Goal: Task Accomplishment & Management: Manage account settings

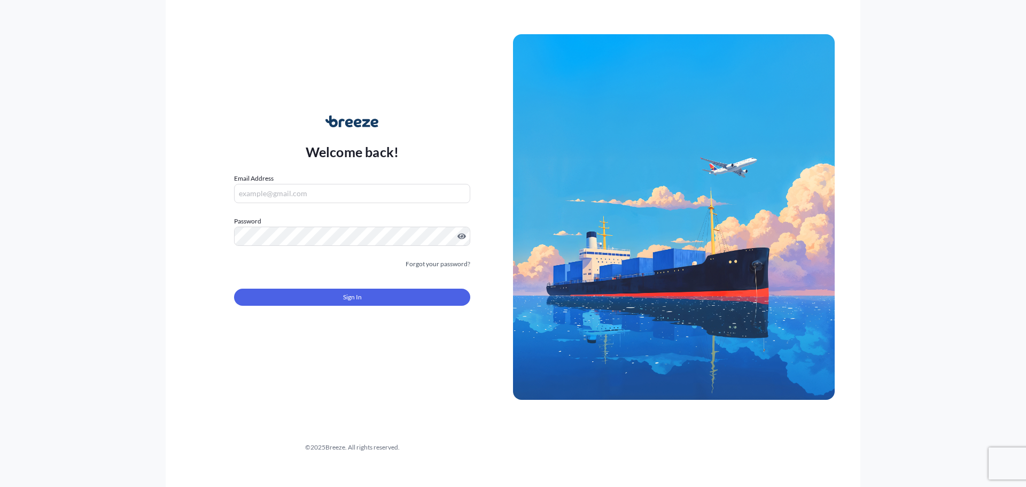
type input "[PERSON_NAME][EMAIL_ADDRESS][PERSON_NAME][DOMAIN_NAME]"
drag, startPoint x: 317, startPoint y: 285, endPoint x: 320, endPoint y: 290, distance: 5.5
click at [317, 285] on div "Sign In" at bounding box center [352, 294] width 236 height 24
click at [324, 294] on button "Sign In" at bounding box center [352, 297] width 236 height 17
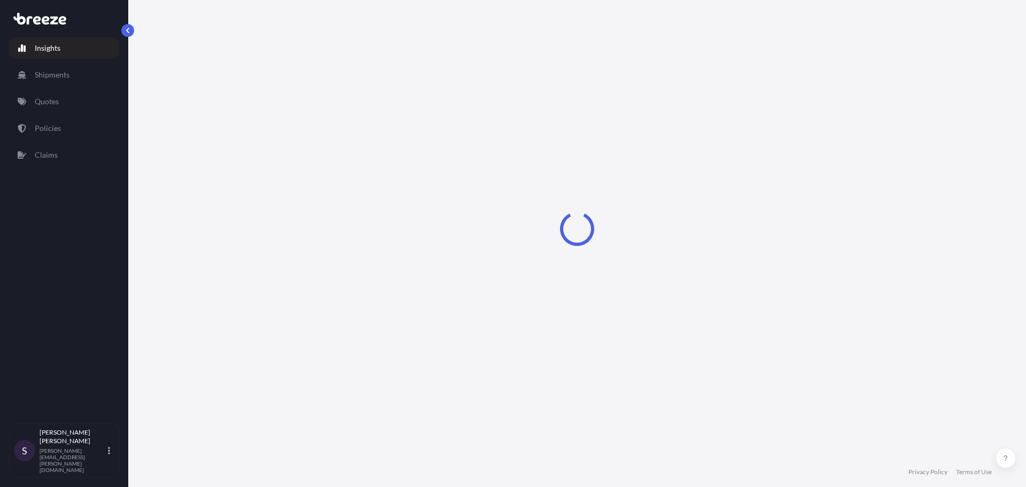
select select "2025"
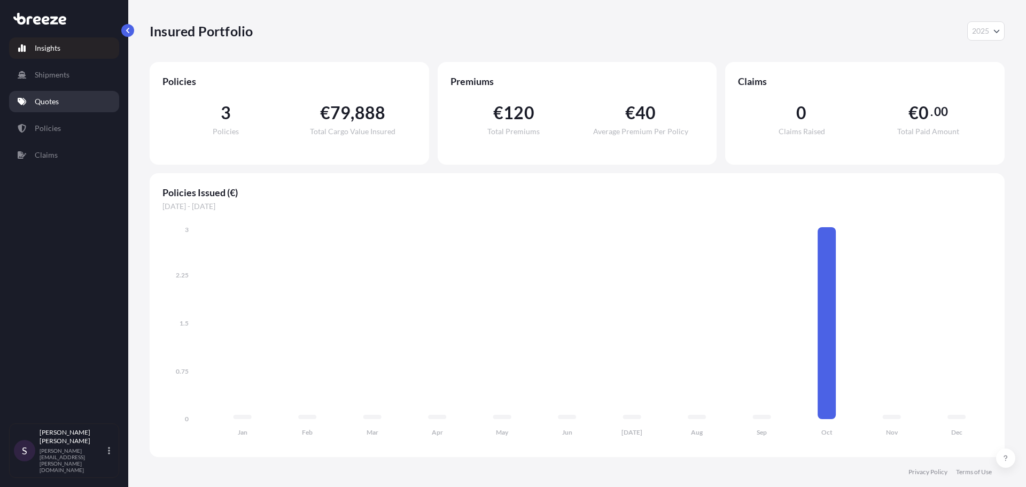
click at [61, 98] on link "Quotes" at bounding box center [64, 101] width 110 height 21
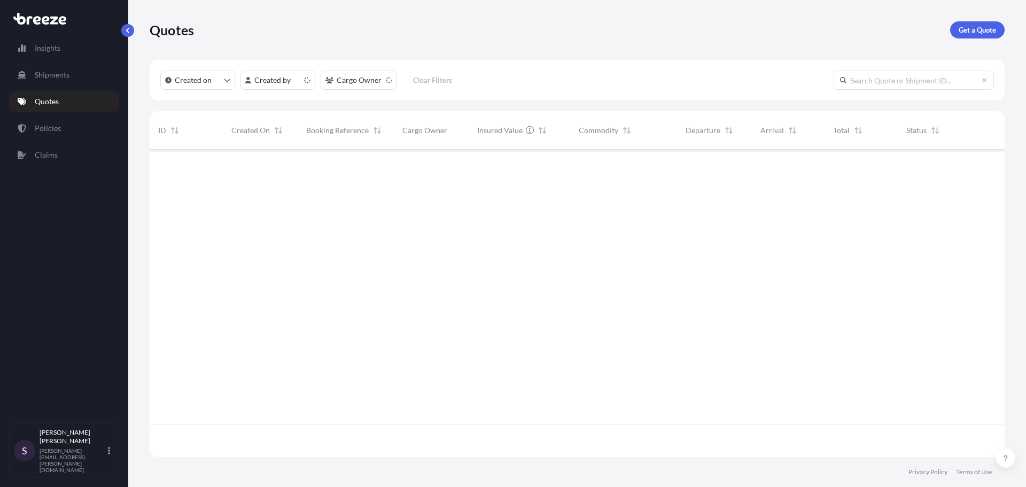
scroll to position [305, 847]
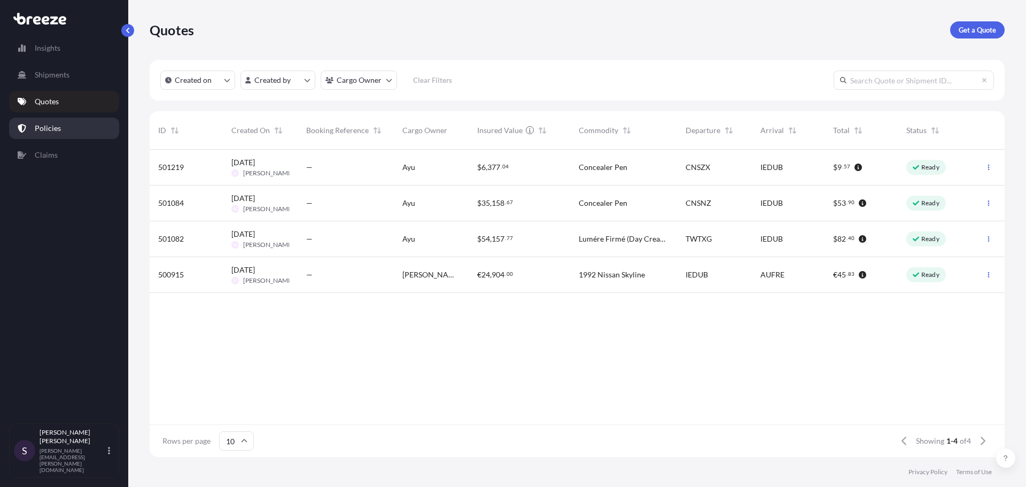
click at [69, 120] on link "Policies" at bounding box center [64, 128] width 110 height 21
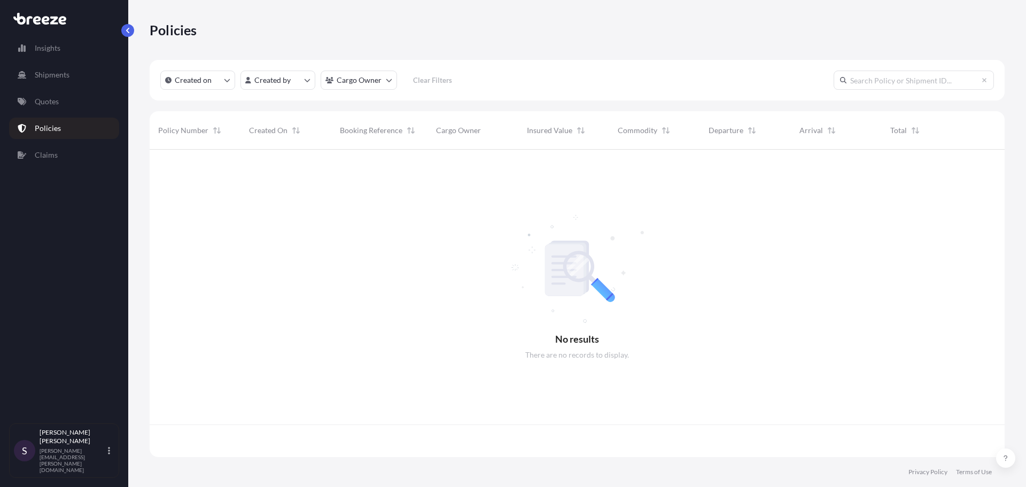
scroll to position [305, 847]
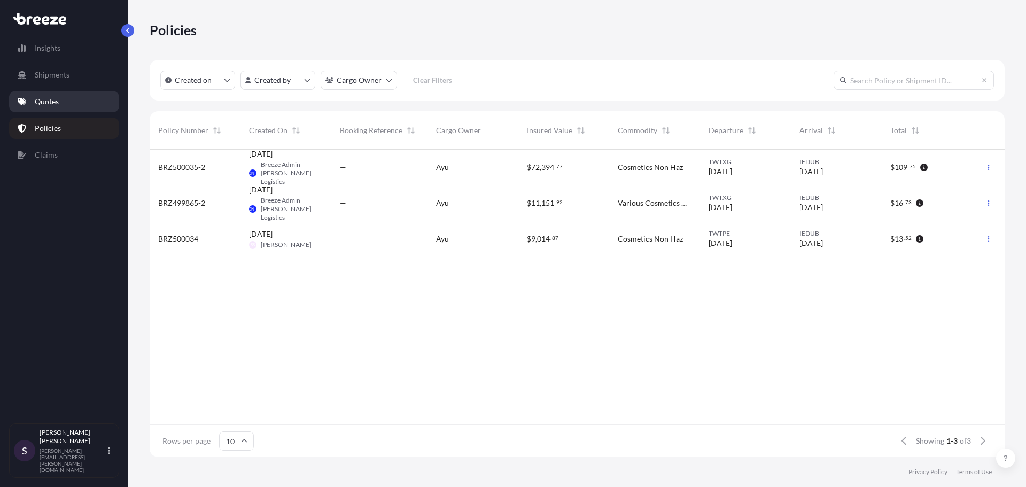
click at [51, 98] on p "Quotes" at bounding box center [47, 101] width 24 height 11
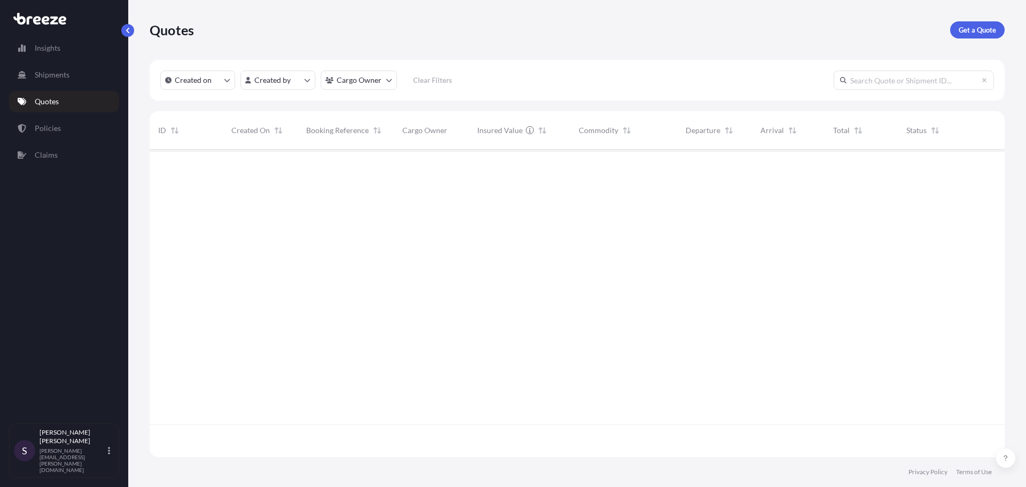
scroll to position [305, 847]
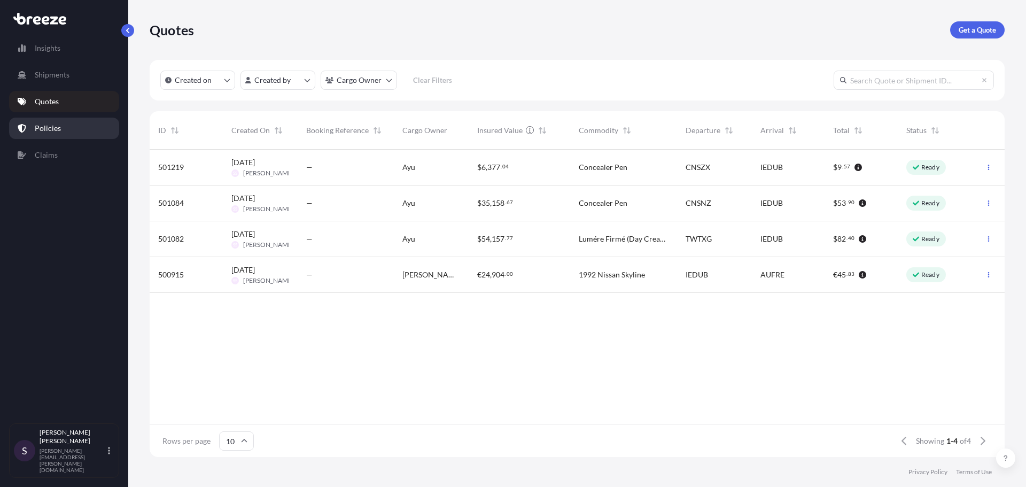
click at [29, 130] on link "Policies" at bounding box center [64, 128] width 110 height 21
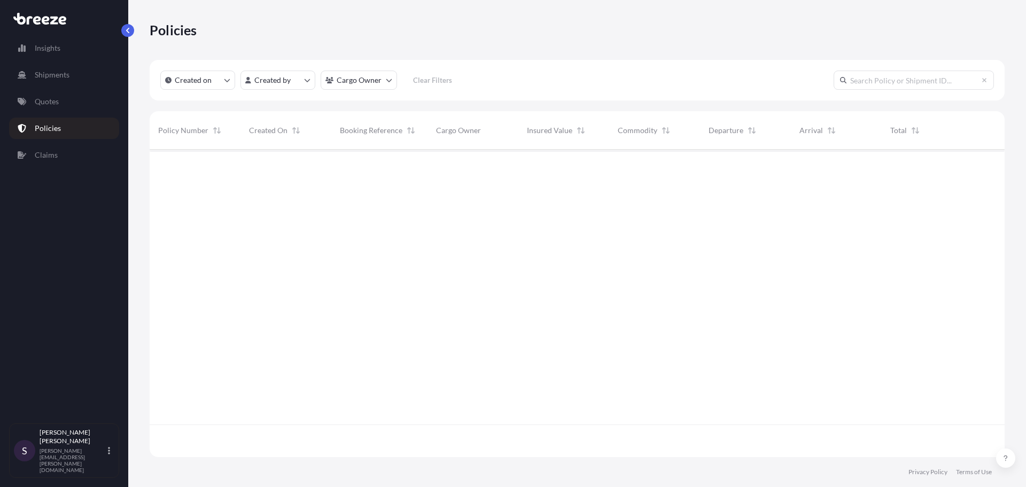
scroll to position [305, 847]
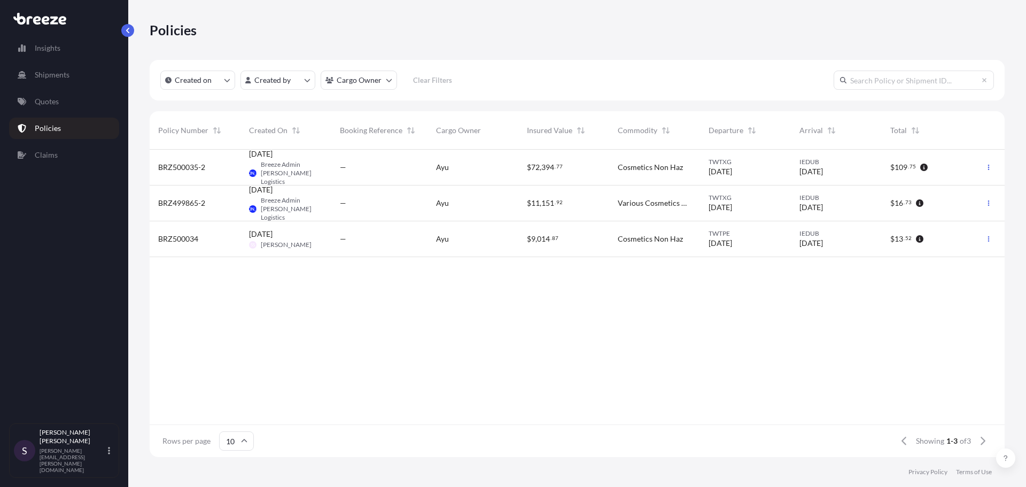
click at [372, 201] on div "—" at bounding box center [379, 203] width 79 height 11
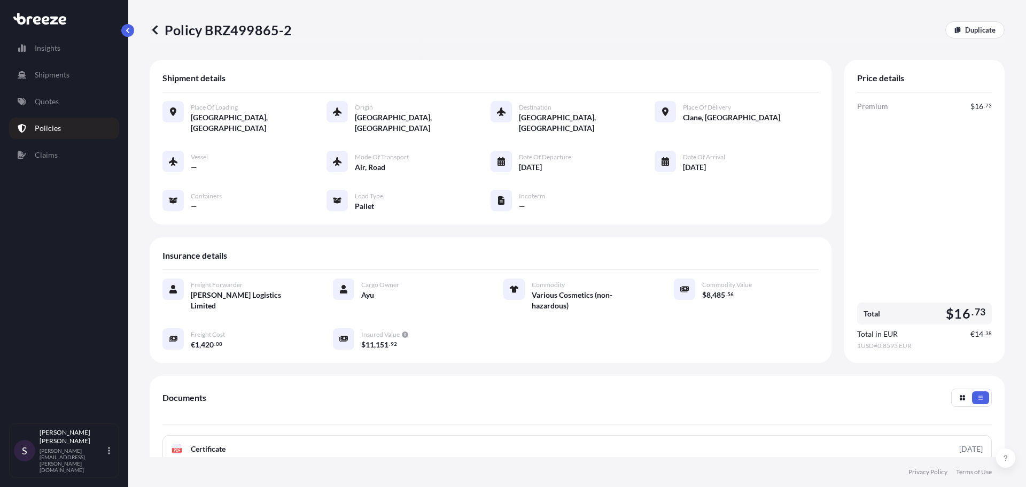
click at [37, 123] on p "Policies" at bounding box center [48, 128] width 26 height 11
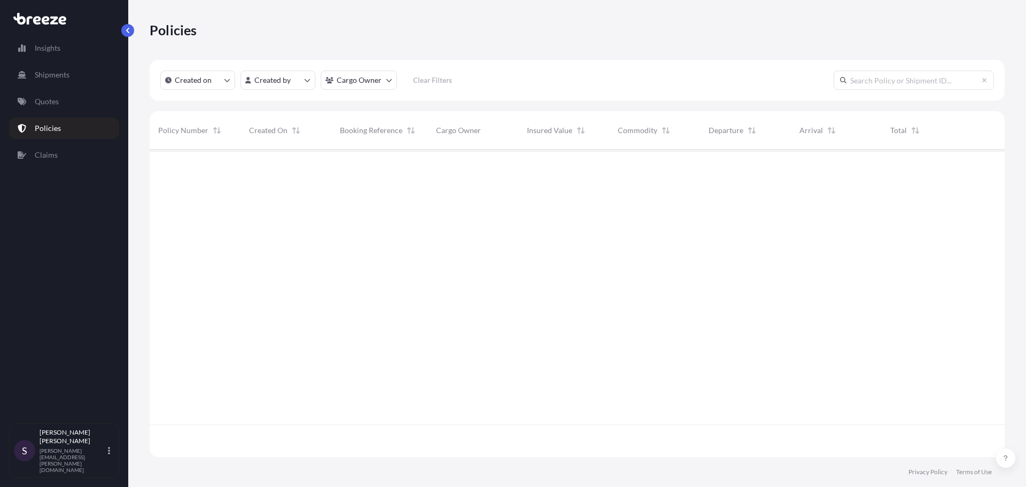
scroll to position [305, 847]
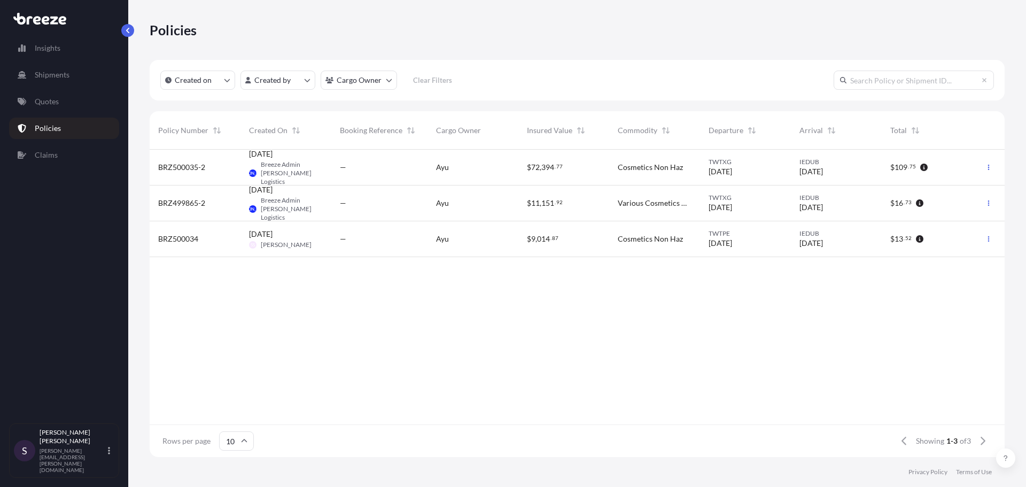
click at [391, 170] on div "—" at bounding box center [379, 167] width 79 height 11
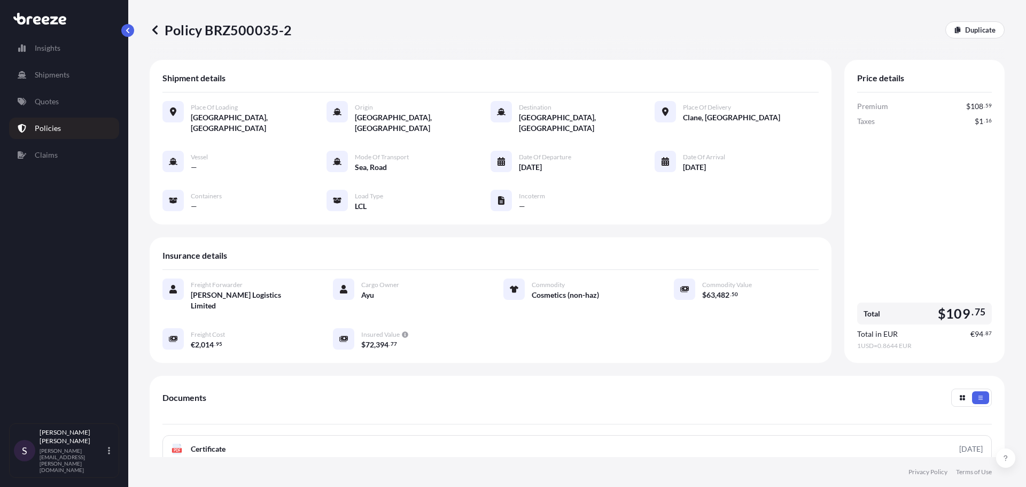
click at [528, 162] on span "[DATE]" at bounding box center [530, 167] width 23 height 11
click at [696, 153] on span "Date of Arrival" at bounding box center [704, 157] width 42 height 9
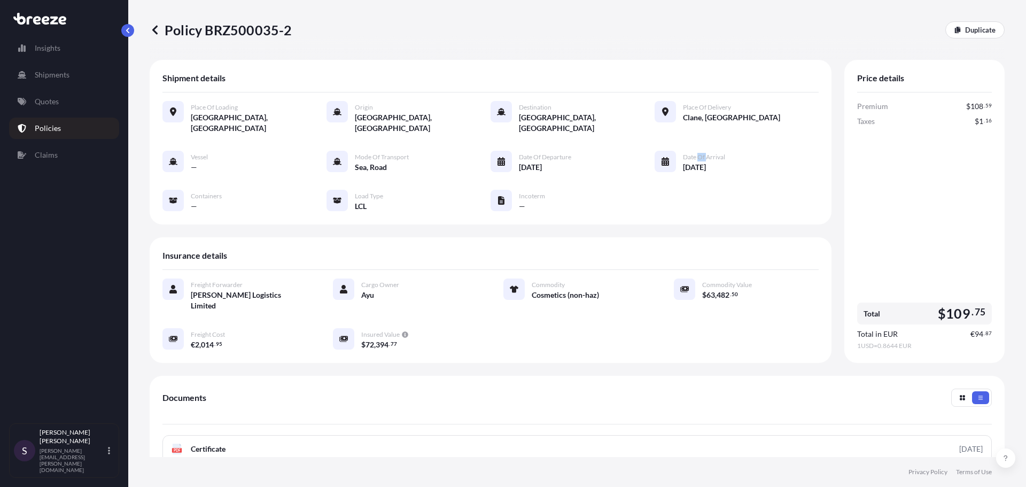
click at [696, 153] on span "Date of Arrival" at bounding box center [704, 157] width 42 height 9
click at [701, 162] on span "[DATE]" at bounding box center [694, 167] width 23 height 11
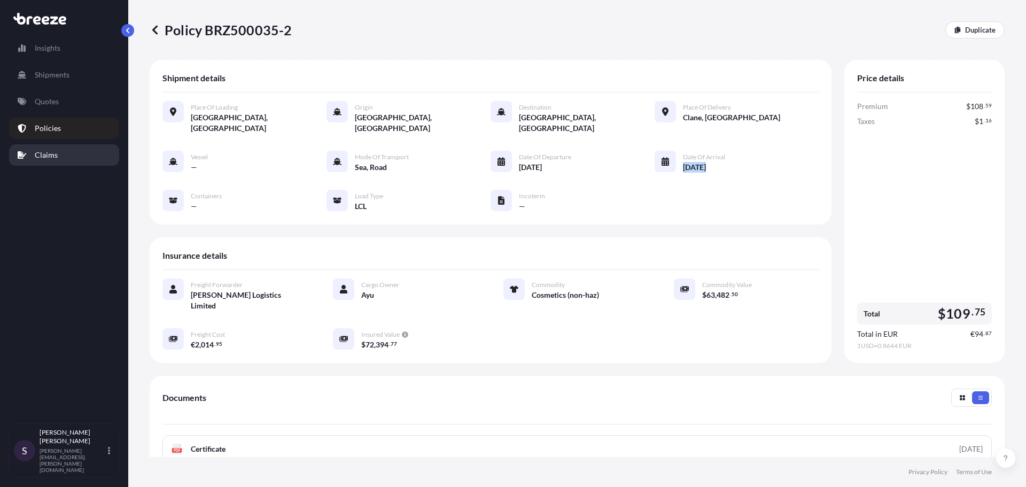
click at [80, 149] on link "Claims" at bounding box center [64, 154] width 110 height 21
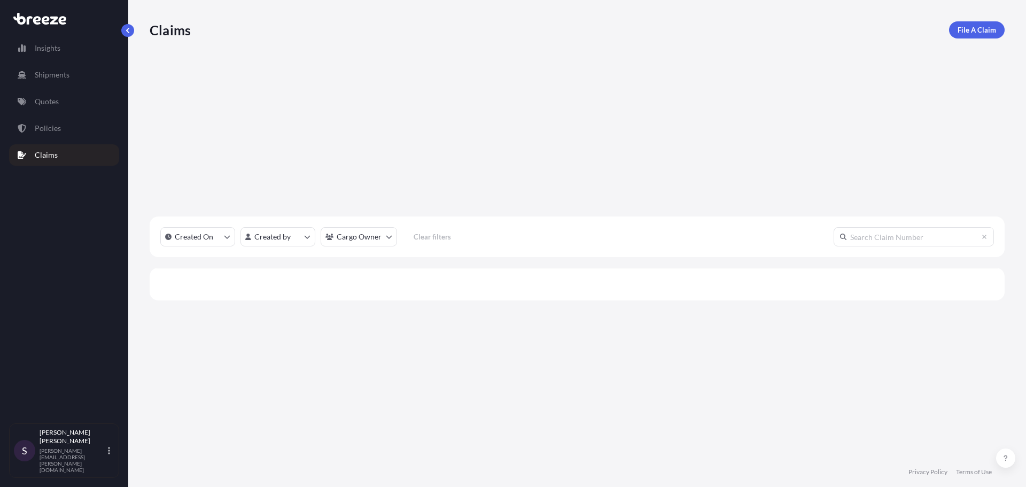
scroll to position [338, 847]
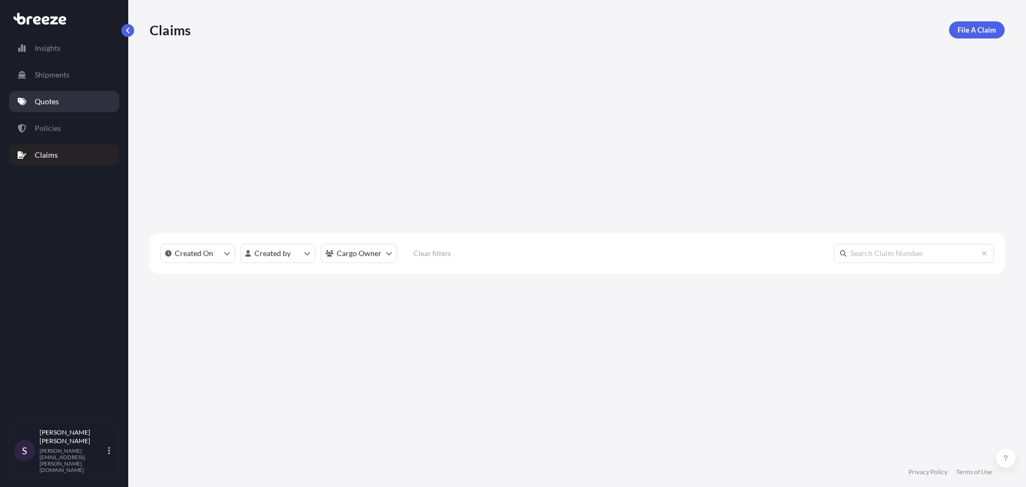
click at [69, 112] on link "Quotes" at bounding box center [64, 101] width 110 height 21
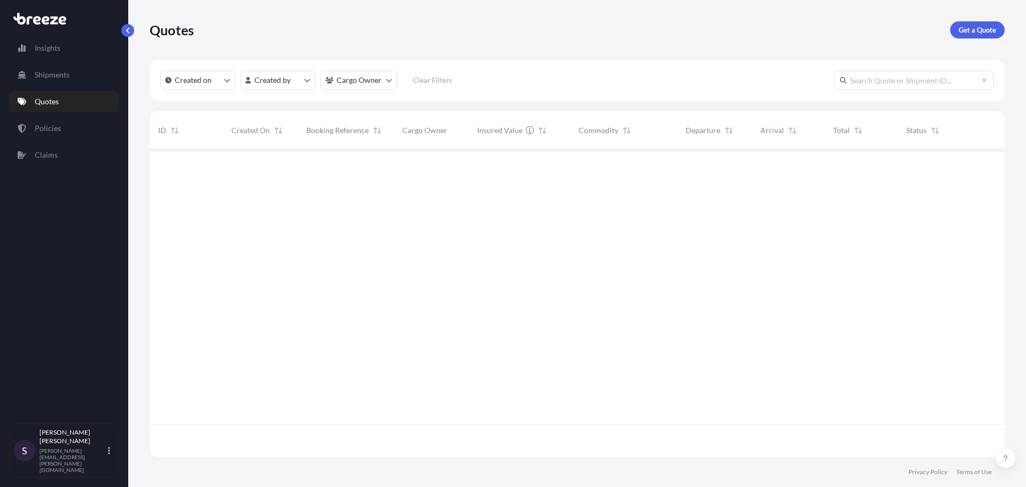
scroll to position [305, 847]
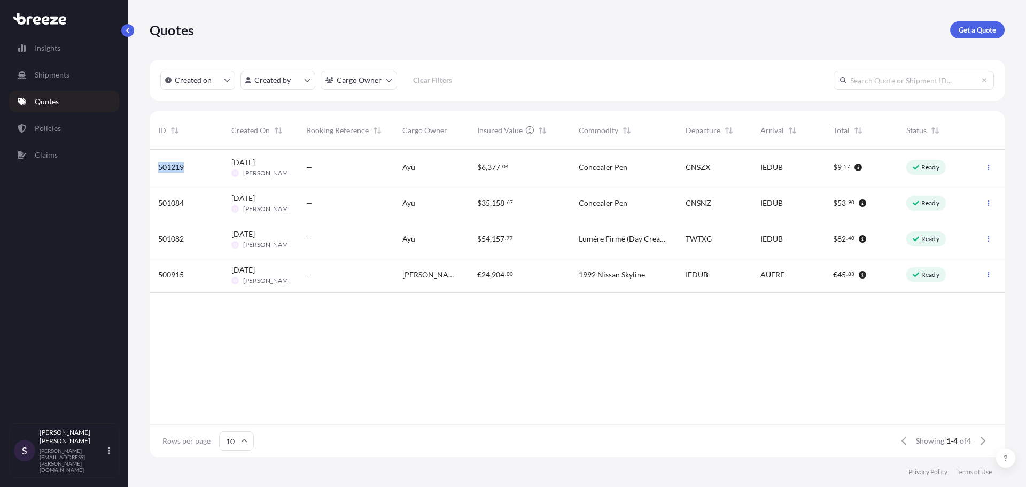
drag, startPoint x: 190, startPoint y: 165, endPoint x: 150, endPoint y: 165, distance: 40.1
click at [150, 165] on div "501219" at bounding box center [186, 168] width 73 height 36
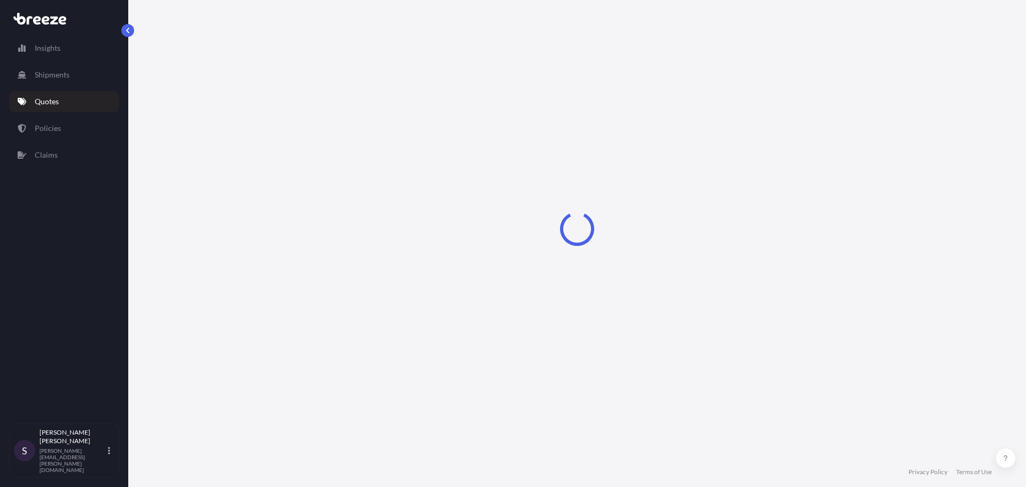
drag, startPoint x: 150, startPoint y: 165, endPoint x: 144, endPoint y: 111, distance: 54.2
click at [164, 161] on div "Loading" at bounding box center [577, 228] width 855 height 457
select select "Air"
select select "Road"
select select "4"
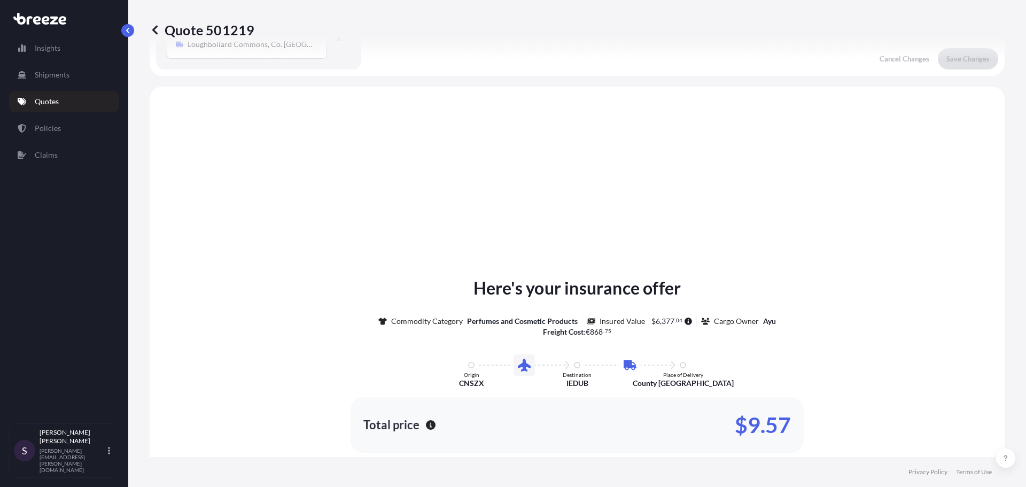
scroll to position [364, 0]
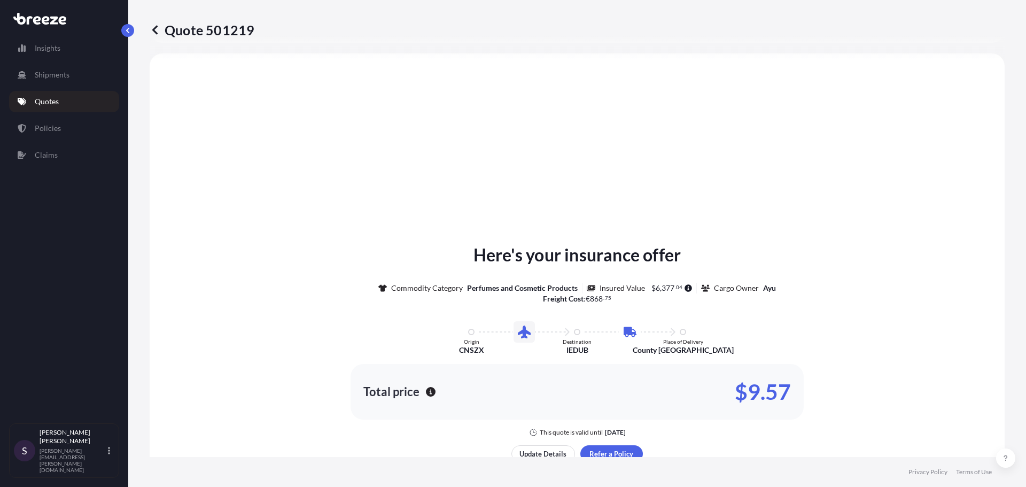
click at [230, 25] on p "Quote 501219" at bounding box center [202, 29] width 105 height 17
click at [234, 28] on p "Quote 501219" at bounding box center [202, 29] width 105 height 17
drag, startPoint x: 256, startPoint y: 26, endPoint x: 229, endPoint y: 27, distance: 27.3
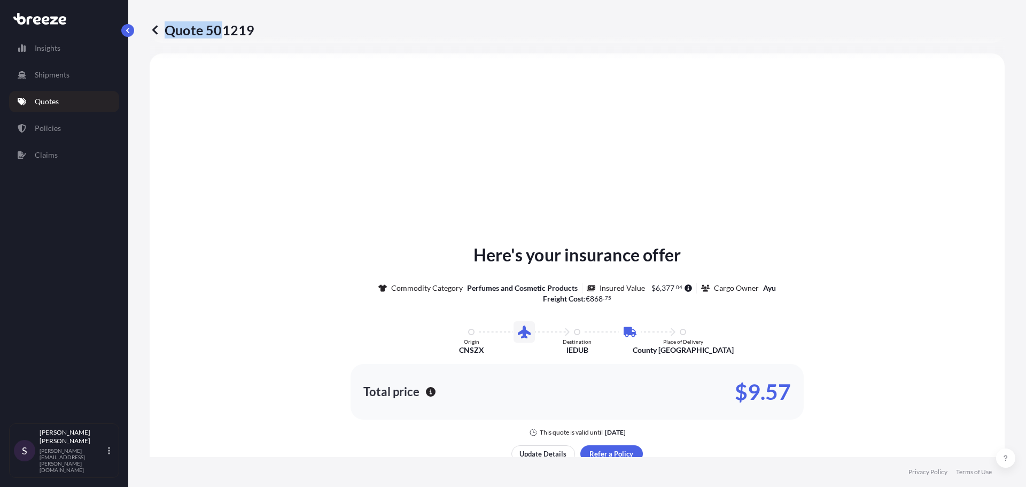
click at [228, 27] on div "Quote 501219" at bounding box center [577, 29] width 855 height 17
click at [254, 32] on div "Quote 501219" at bounding box center [577, 29] width 855 height 17
drag, startPoint x: 251, startPoint y: 30, endPoint x: 213, endPoint y: 28, distance: 38.0
click at [209, 30] on p "Quote 501219" at bounding box center [202, 29] width 105 height 17
copy p "501219"
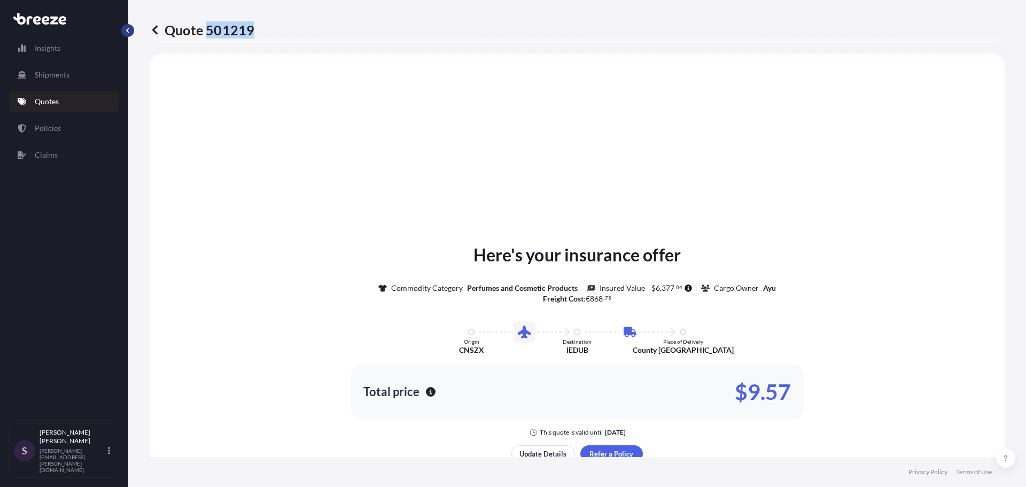
click at [131, 33] on button "button" at bounding box center [127, 30] width 13 height 13
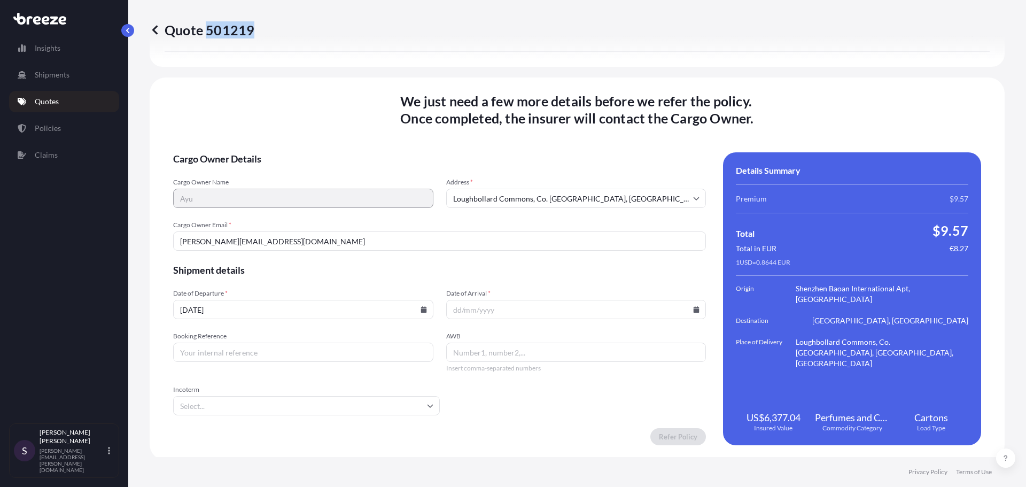
scroll to position [1391, 0]
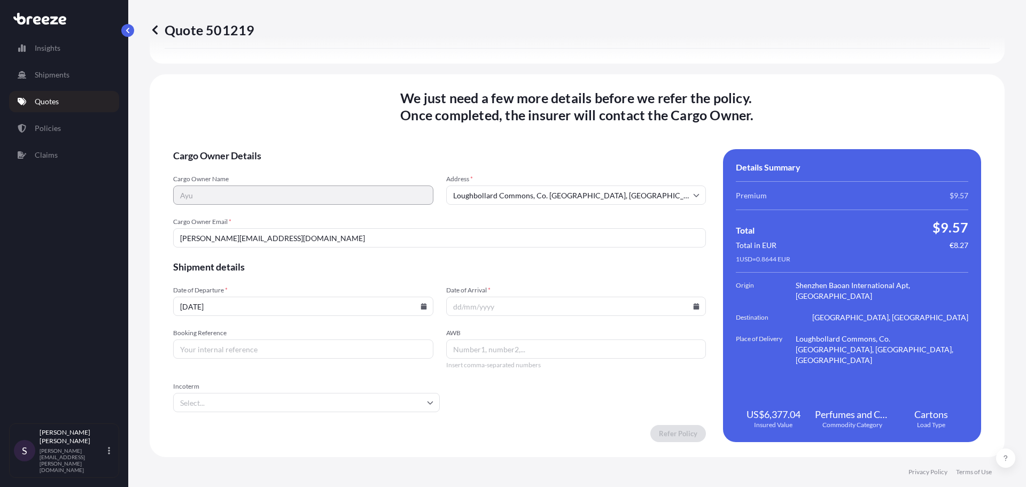
click at [420, 310] on input "[DATE]" at bounding box center [303, 306] width 260 height 19
click at [421, 306] on icon at bounding box center [424, 306] width 6 height 6
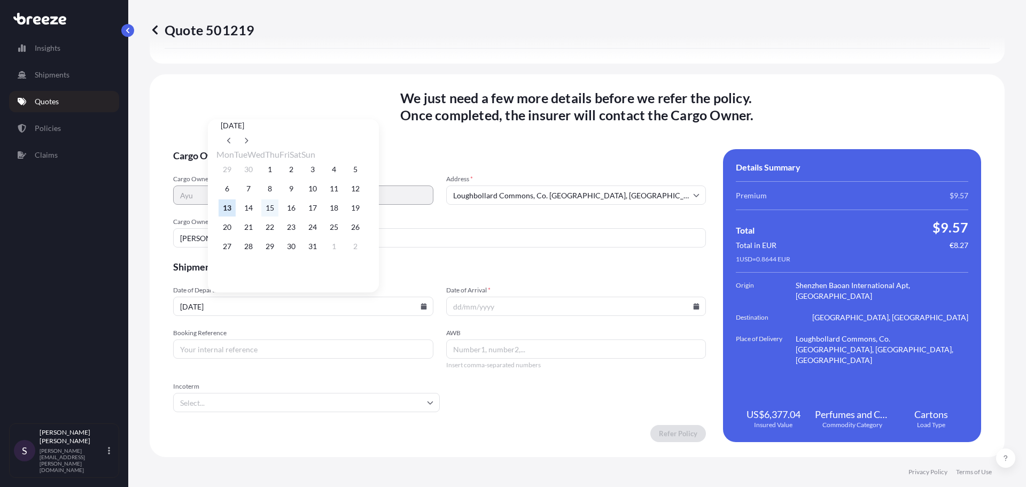
click at [278, 208] on button "15" at bounding box center [269, 207] width 17 height 17
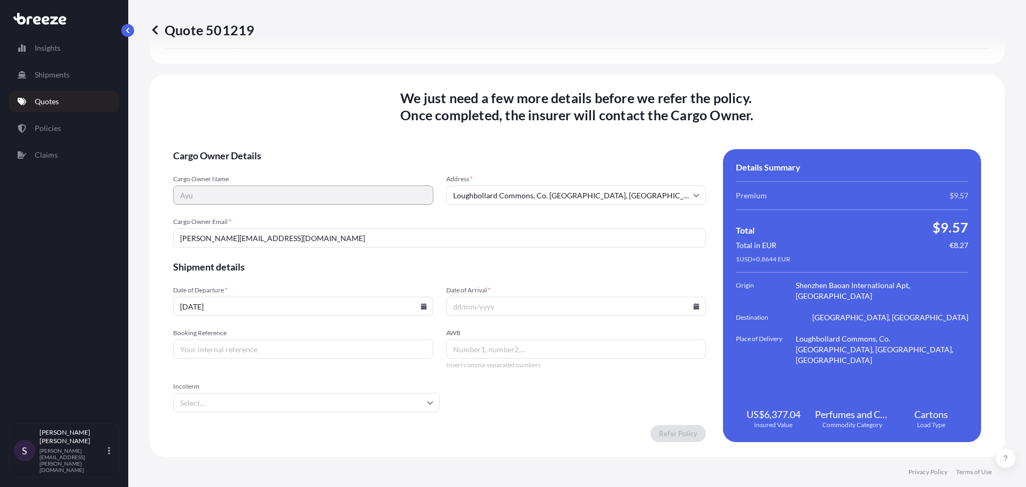
type input "[DATE]"
click at [695, 308] on input "Date of Arrival *" at bounding box center [576, 306] width 260 height 19
click at [694, 307] on icon at bounding box center [697, 306] width 6 height 6
click at [592, 231] on button "24" at bounding box center [582, 227] width 17 height 17
click at [694, 308] on icon at bounding box center [697, 306] width 6 height 6
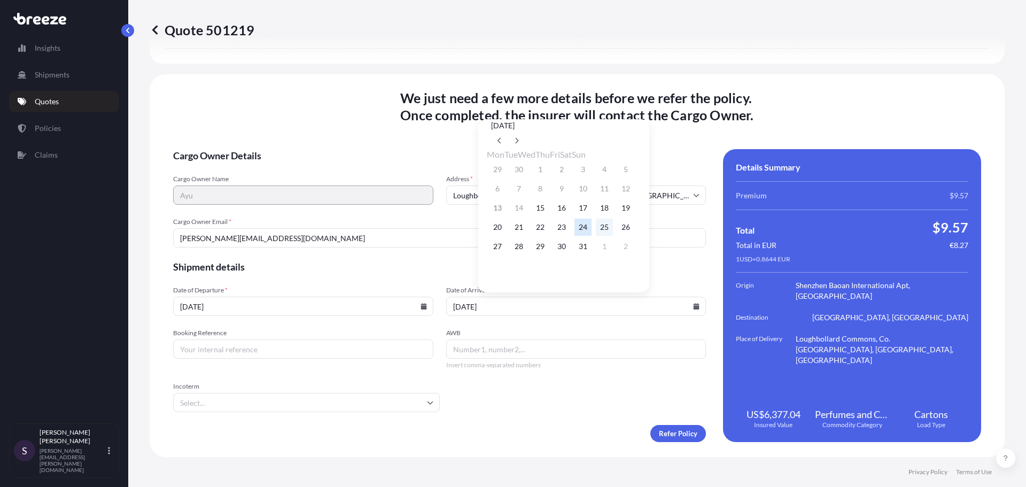
click at [613, 231] on button "25" at bounding box center [604, 227] width 17 height 17
type input "[DATE]"
click at [304, 347] on input "Booking Reference" at bounding box center [303, 348] width 260 height 19
click at [300, 369] on form "Cargo Owner Details Cargo Owner Name Ayu Address * Loughbollard Commons, Co. [G…" at bounding box center [439, 295] width 533 height 293
click at [386, 354] on input "Booking Reference" at bounding box center [303, 348] width 260 height 19
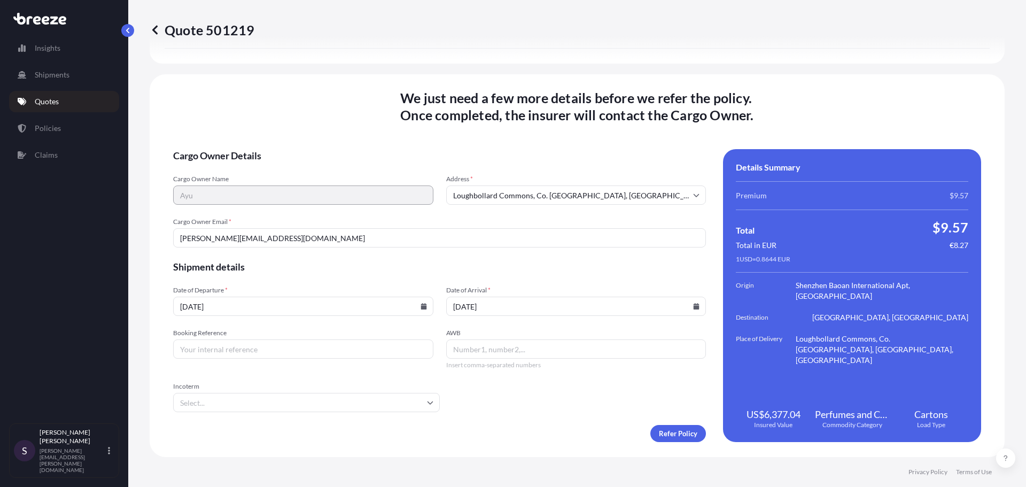
click at [383, 372] on form "Cargo Owner Details Cargo Owner Name Ayu Address * Loughbollard Commons, Co. [G…" at bounding box center [439, 295] width 533 height 293
click at [370, 399] on input "Incoterm" at bounding box center [306, 402] width 267 height 19
click at [459, 261] on span "Shipment details" at bounding box center [439, 266] width 533 height 13
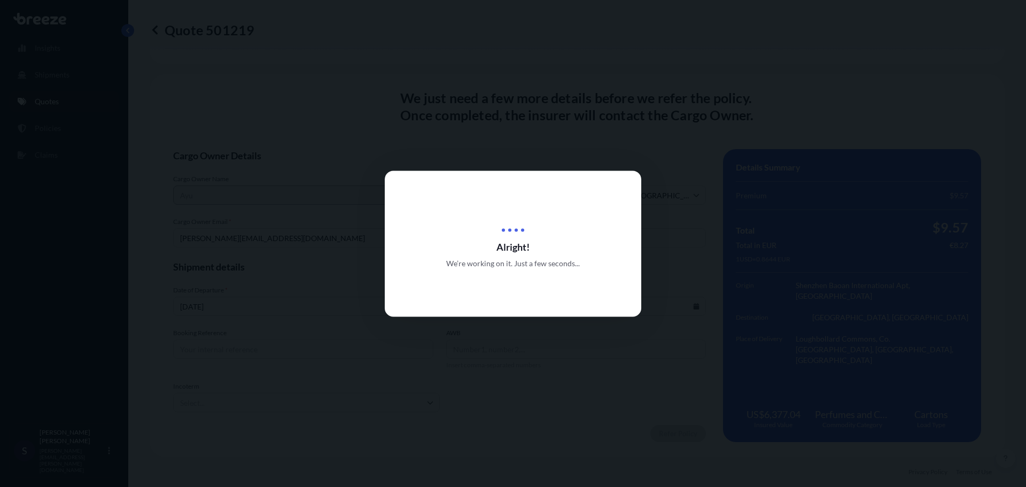
click at [634, 170] on div at bounding box center [513, 243] width 1026 height 487
click at [652, 171] on div at bounding box center [513, 243] width 1026 height 487
click at [651, 173] on div at bounding box center [513, 243] width 1026 height 487
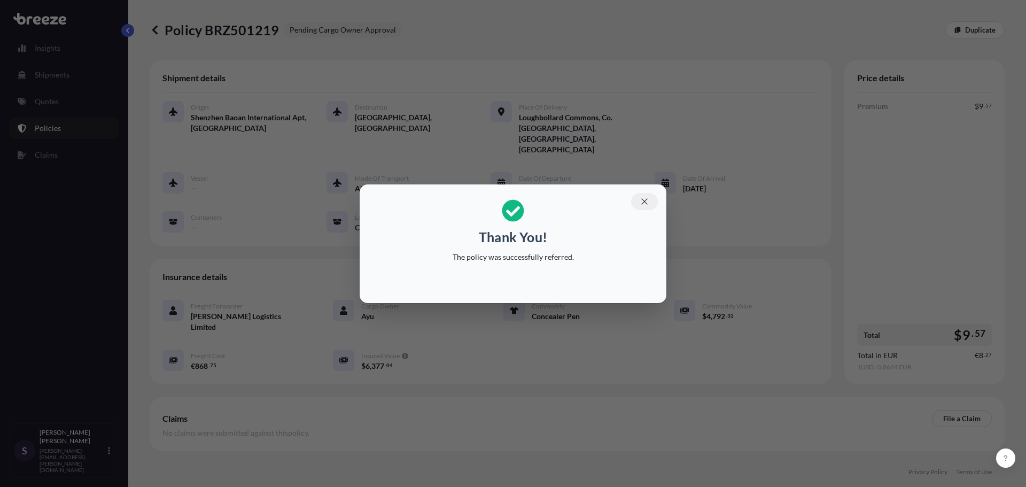
click at [646, 195] on button "button" at bounding box center [644, 201] width 27 height 17
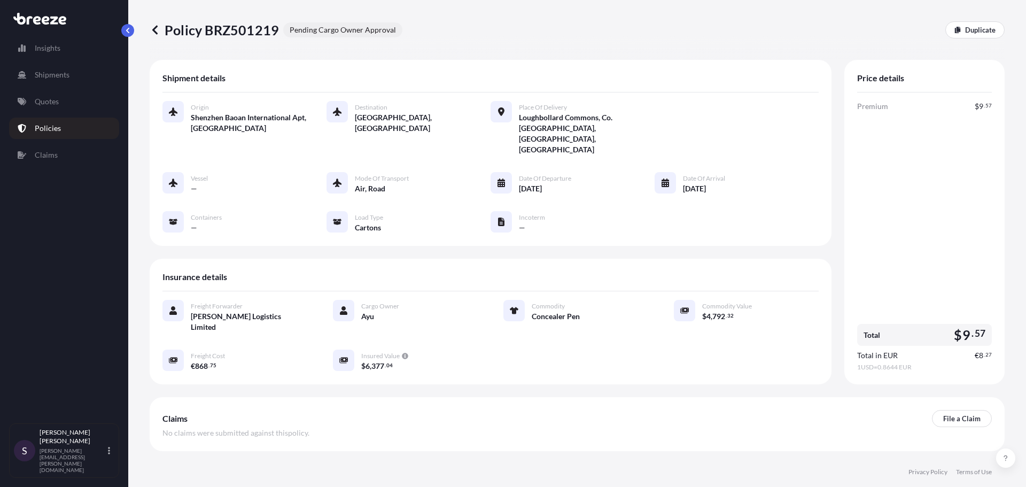
drag, startPoint x: 1016, startPoint y: 220, endPoint x: 1016, endPoint y: 229, distance: 9.1
click at [1016, 229] on div "Policy BRZ501219 Pending Cargo Owner Approval Duplicate Shipment details Origin…" at bounding box center [577, 228] width 898 height 457
click at [80, 109] on link "Quotes" at bounding box center [64, 101] width 110 height 21
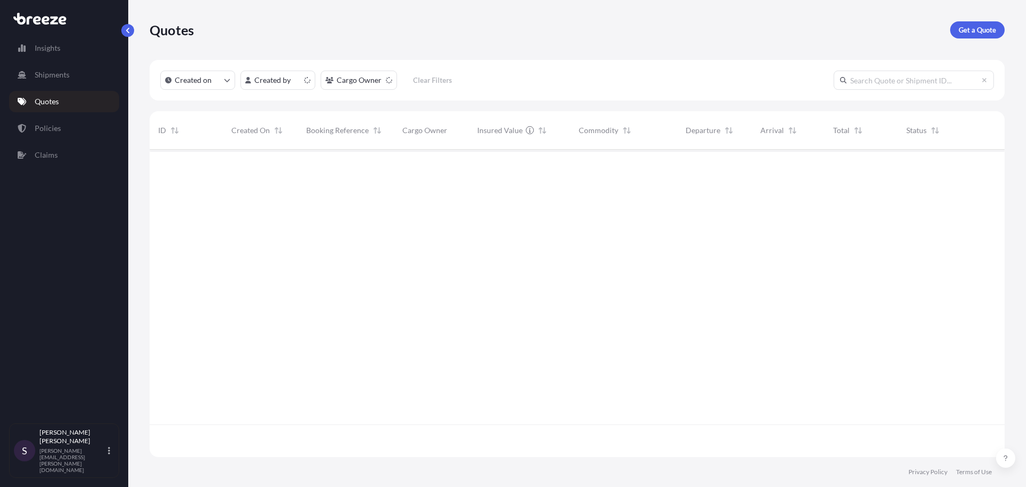
scroll to position [305, 847]
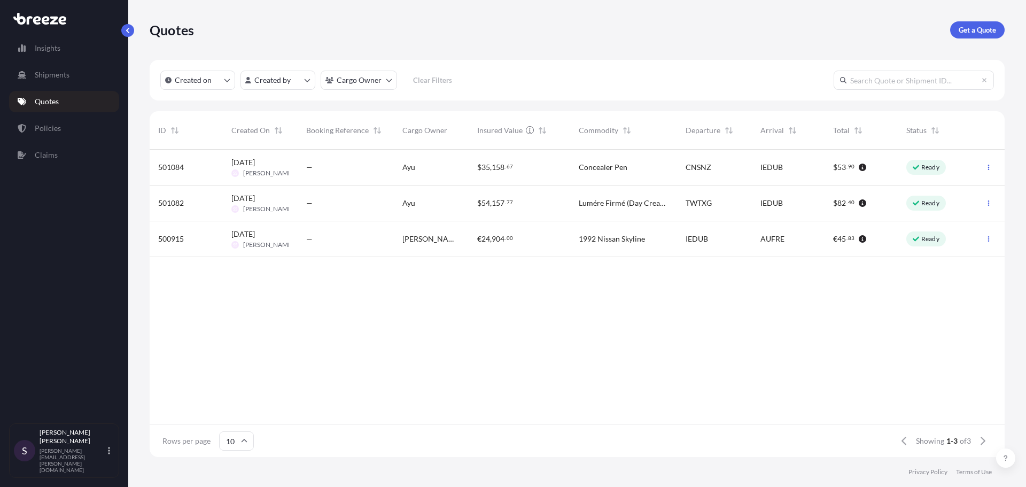
click at [578, 156] on div "Concealer Pen" at bounding box center [623, 168] width 107 height 36
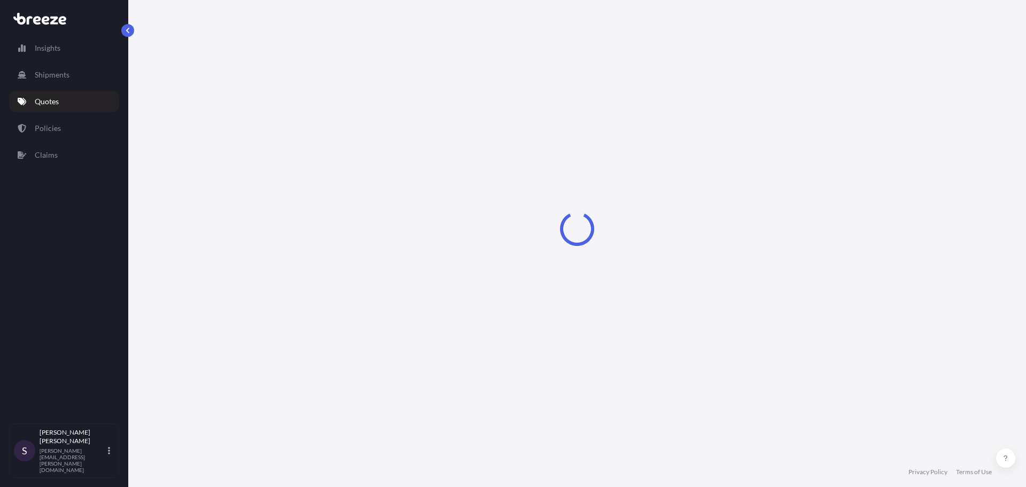
select select "Sea"
select select "Road"
select select "1"
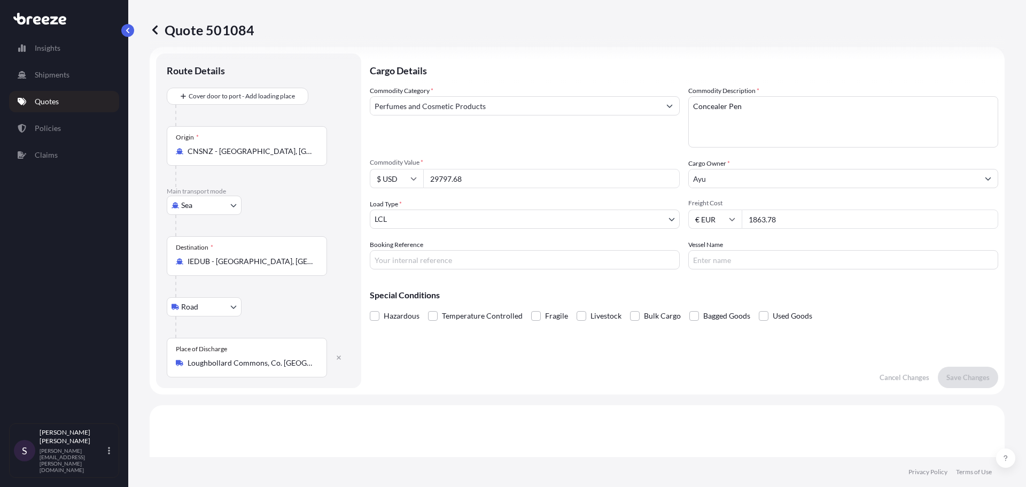
scroll to position [10, 0]
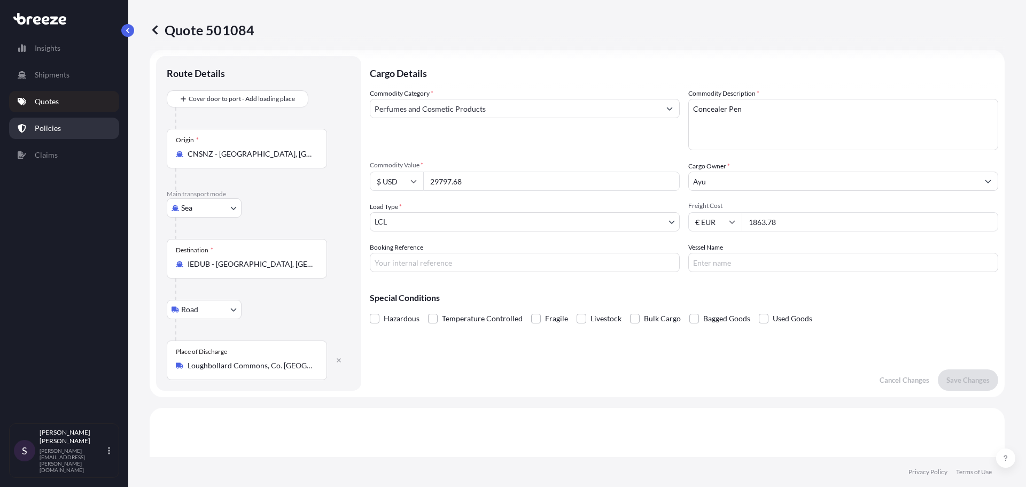
click at [81, 122] on link "Policies" at bounding box center [64, 128] width 110 height 21
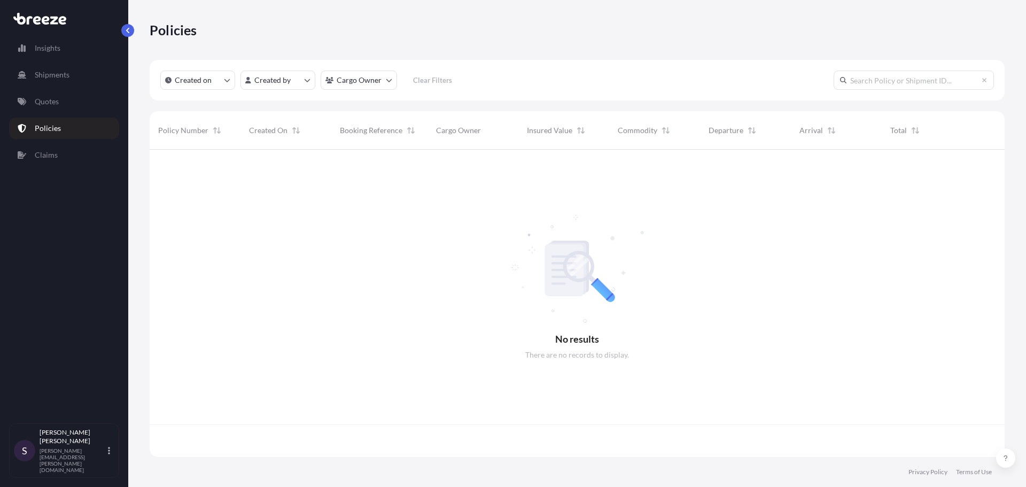
scroll to position [305, 847]
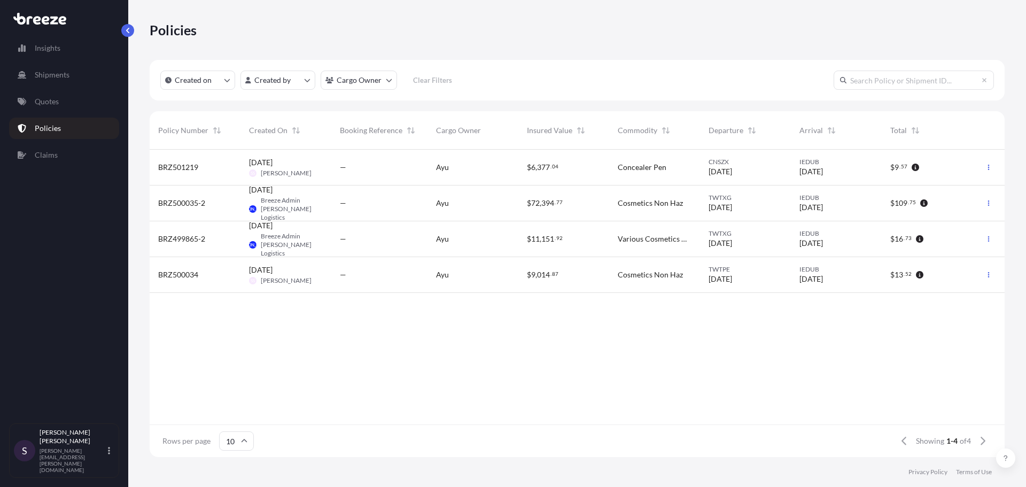
click at [423, 171] on div "—" at bounding box center [379, 168] width 96 height 36
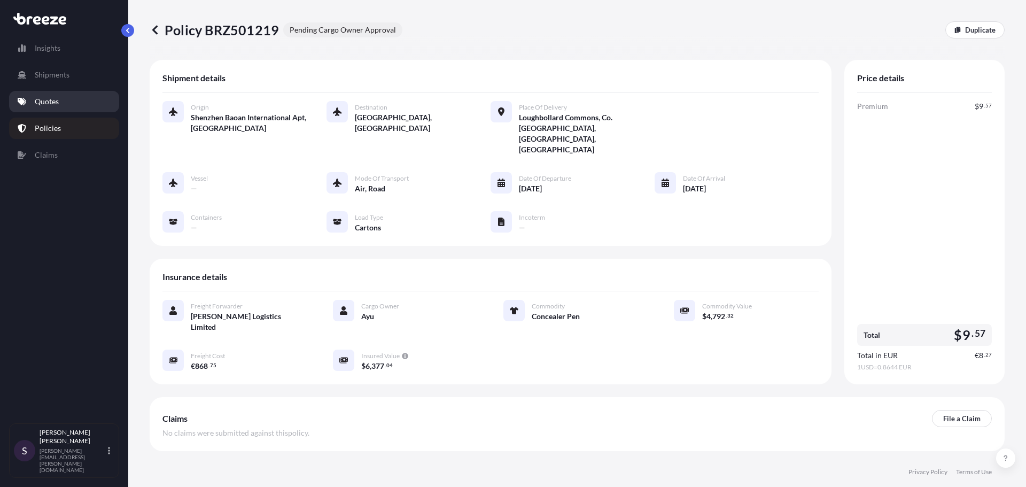
click at [67, 112] on link "Quotes" at bounding box center [64, 101] width 110 height 21
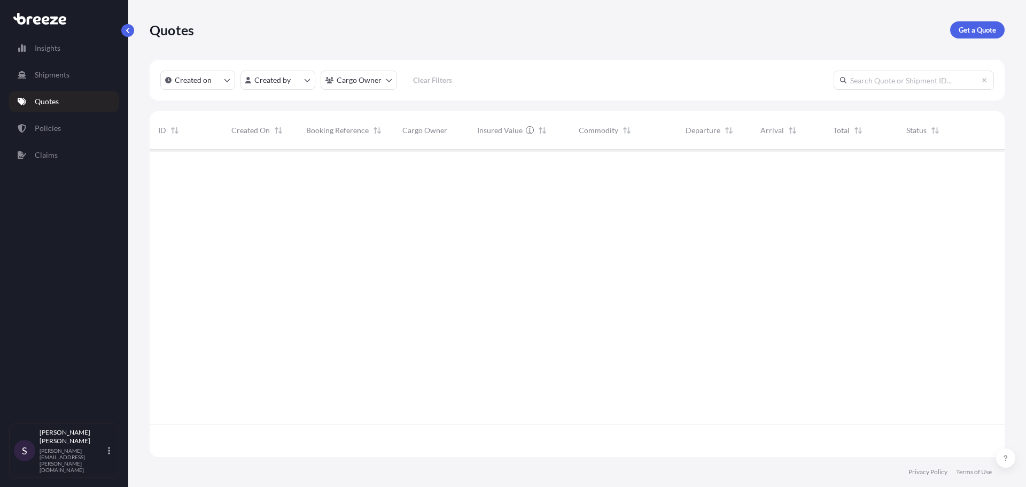
scroll to position [305, 847]
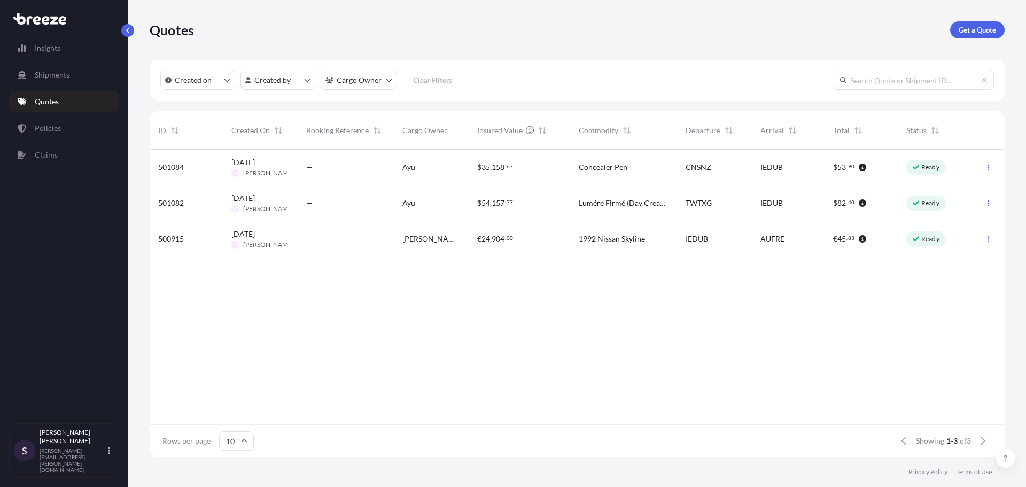
click at [253, 176] on span "[PERSON_NAME]" at bounding box center [268, 173] width 51 height 9
select select "Sea"
select select "Road"
select select "1"
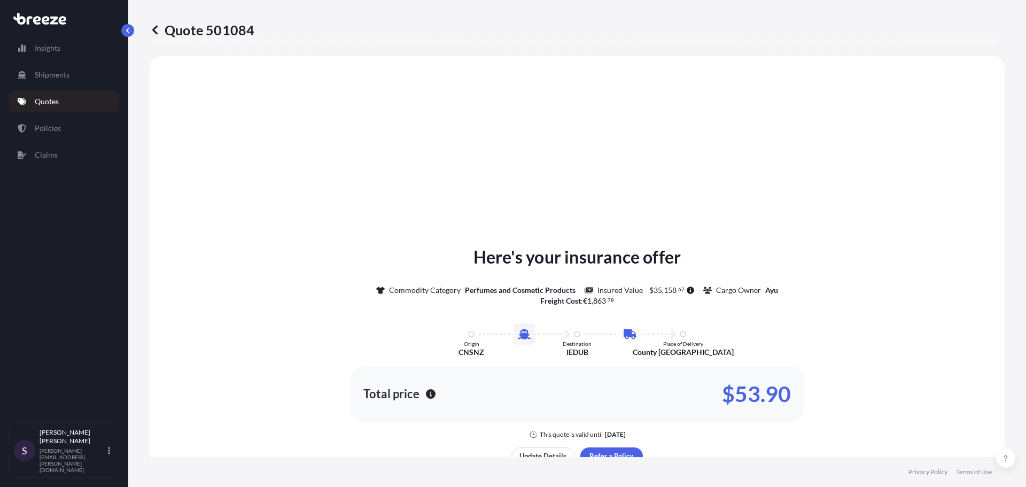
scroll to position [364, 0]
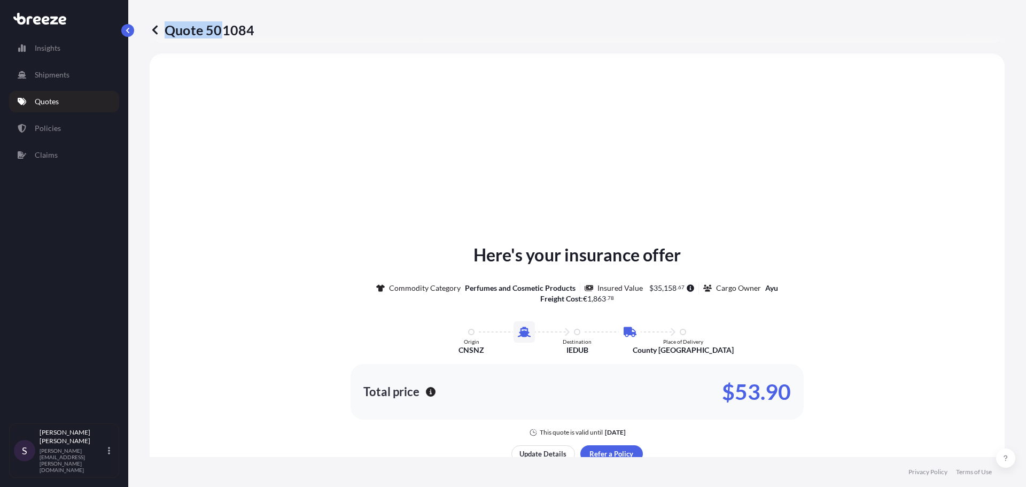
drag, startPoint x: 254, startPoint y: 34, endPoint x: 222, endPoint y: 29, distance: 32.3
click at [222, 29] on div "Quote 501084" at bounding box center [577, 29] width 855 height 17
click at [227, 30] on p "Quote 501084" at bounding box center [202, 29] width 105 height 17
drag, startPoint x: 267, startPoint y: 28, endPoint x: 223, endPoint y: 26, distance: 43.3
click at [223, 26] on div "Quote 501084" at bounding box center [577, 29] width 855 height 17
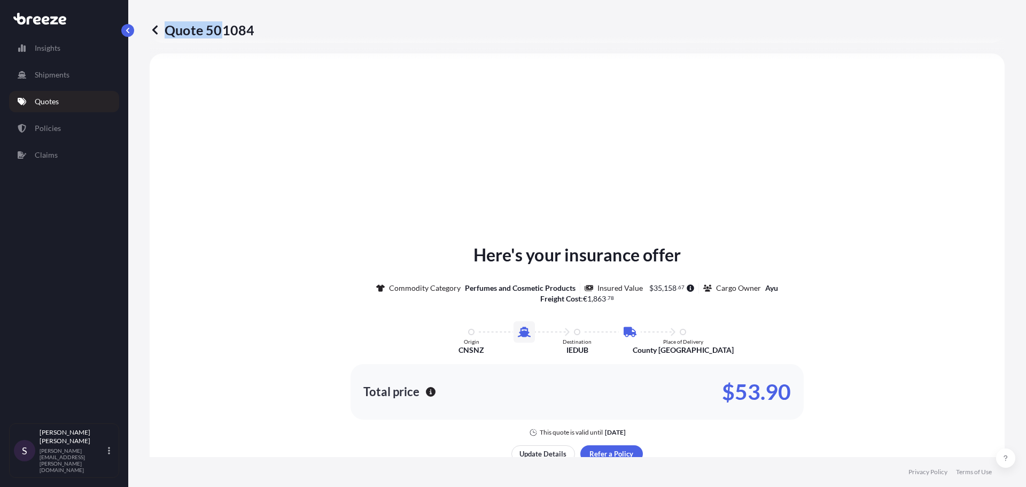
click at [223, 26] on p "Quote 501084" at bounding box center [202, 29] width 105 height 17
drag, startPoint x: 254, startPoint y: 30, endPoint x: 219, endPoint y: 27, distance: 34.9
click at [222, 28] on div "Quote 501084" at bounding box center [577, 29] width 855 height 17
click at [219, 27] on p "Quote 501084" at bounding box center [202, 29] width 105 height 17
drag, startPoint x: 208, startPoint y: 28, endPoint x: 251, endPoint y: 32, distance: 42.9
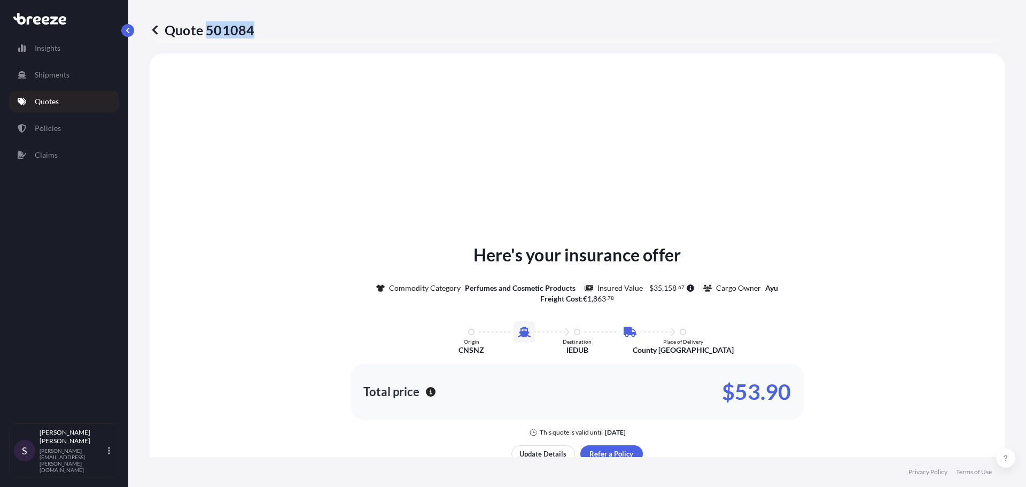
click at [251, 32] on p "Quote 501084" at bounding box center [202, 29] width 105 height 17
copy p "501084"
click at [32, 124] on link "Policies" at bounding box center [64, 128] width 110 height 21
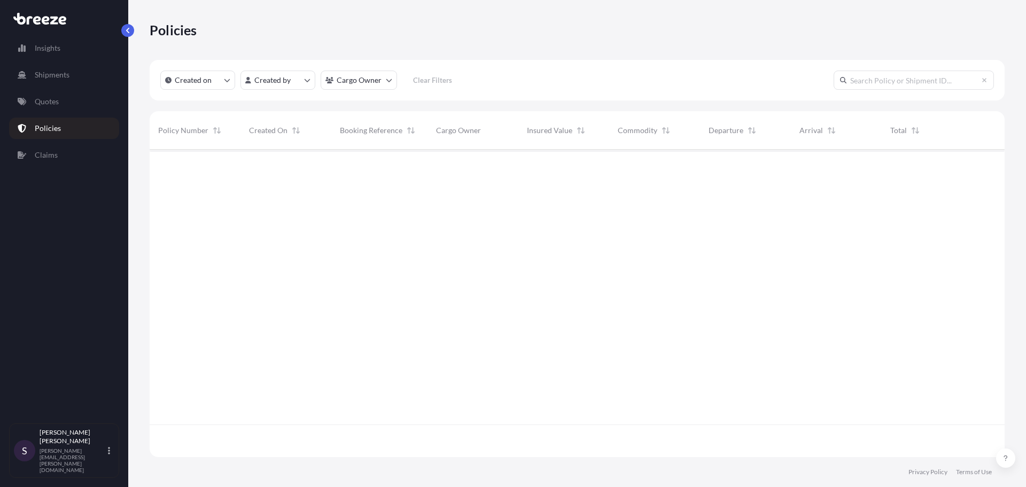
scroll to position [305, 847]
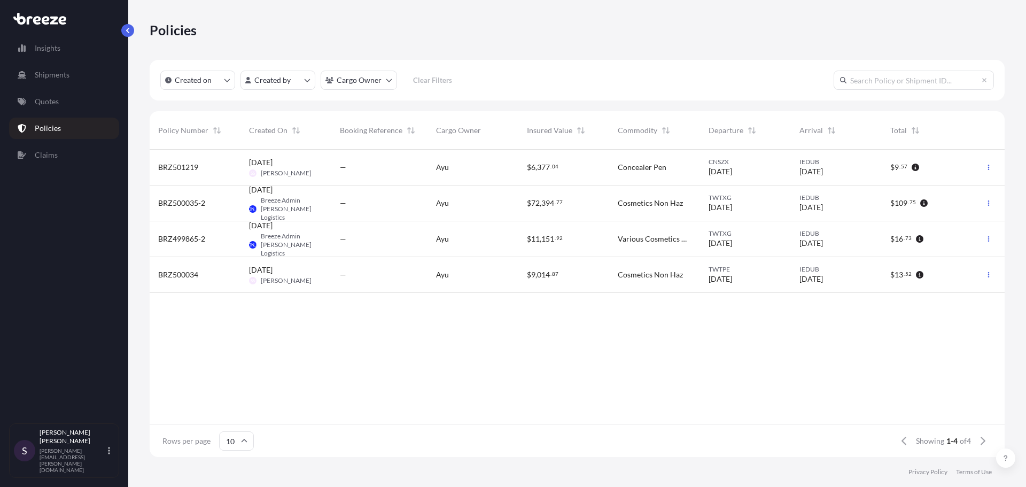
click at [213, 172] on div "BRZ501219" at bounding box center [195, 167] width 74 height 11
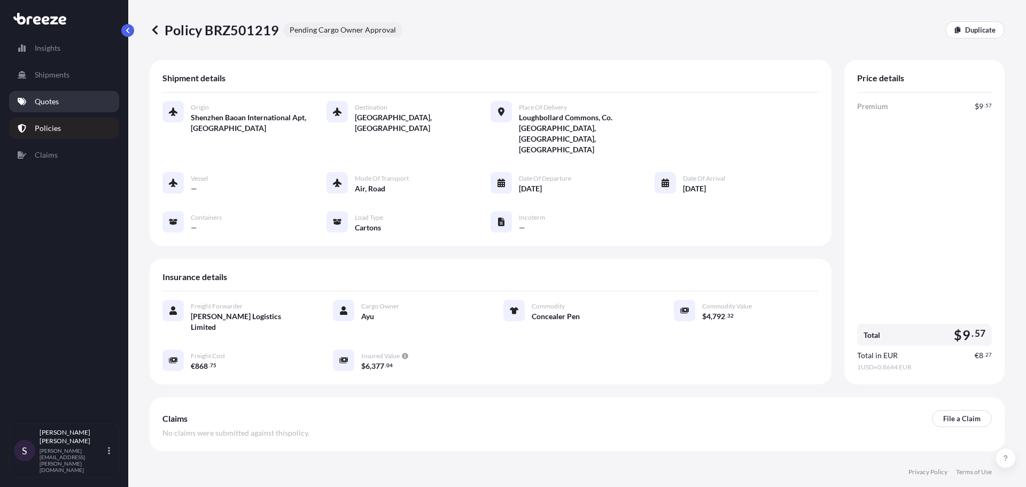
click at [73, 96] on link "Quotes" at bounding box center [64, 101] width 110 height 21
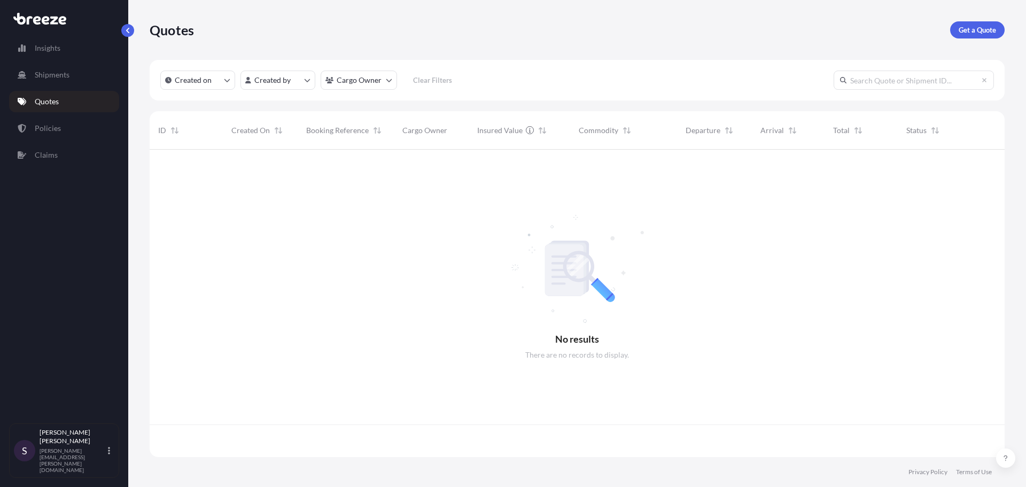
scroll to position [305, 847]
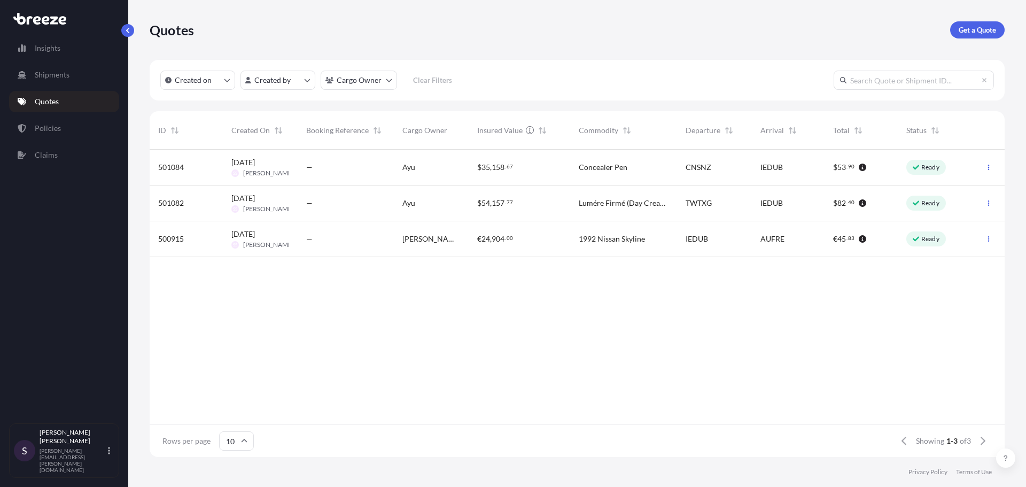
click at [380, 170] on div "—" at bounding box center [345, 167] width 79 height 11
select select "Sea"
select select "Road"
select select "1"
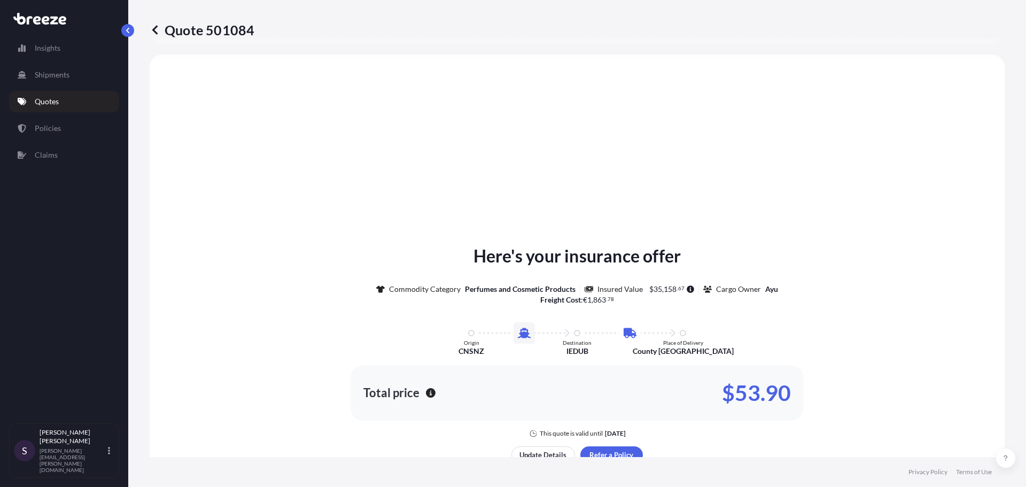
scroll to position [364, 0]
click at [1016, 173] on div "Quote 501084 Route Details Cover door to port - Add loading place Place of load…" at bounding box center [577, 228] width 898 height 457
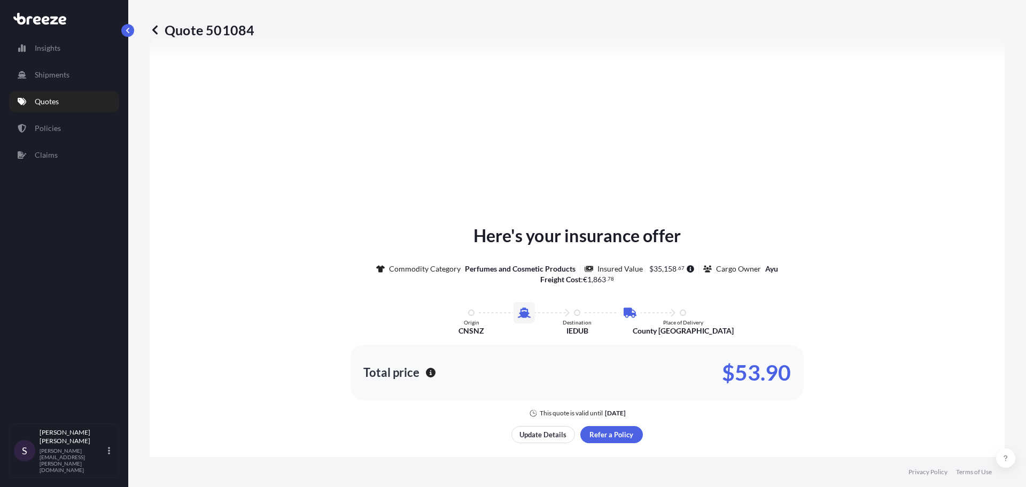
click at [151, 30] on icon at bounding box center [155, 30] width 11 height 11
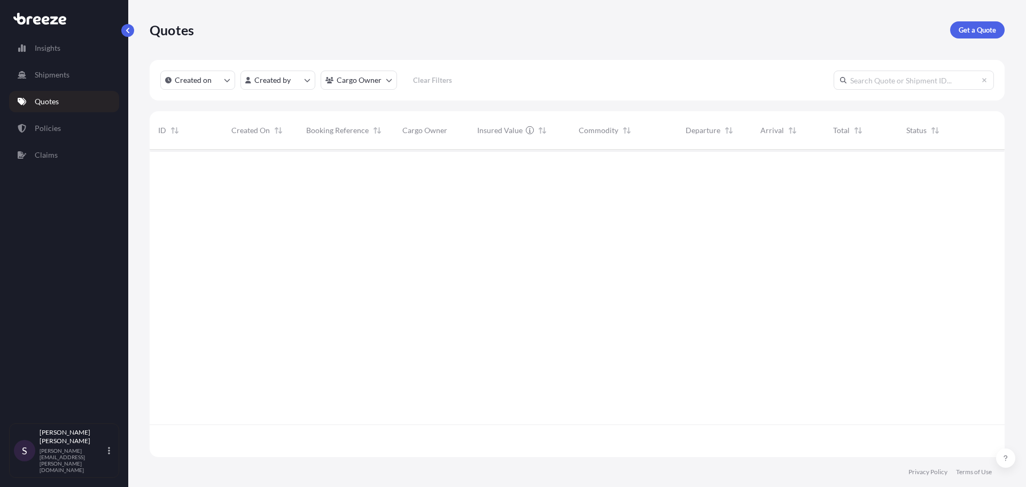
scroll to position [305, 847]
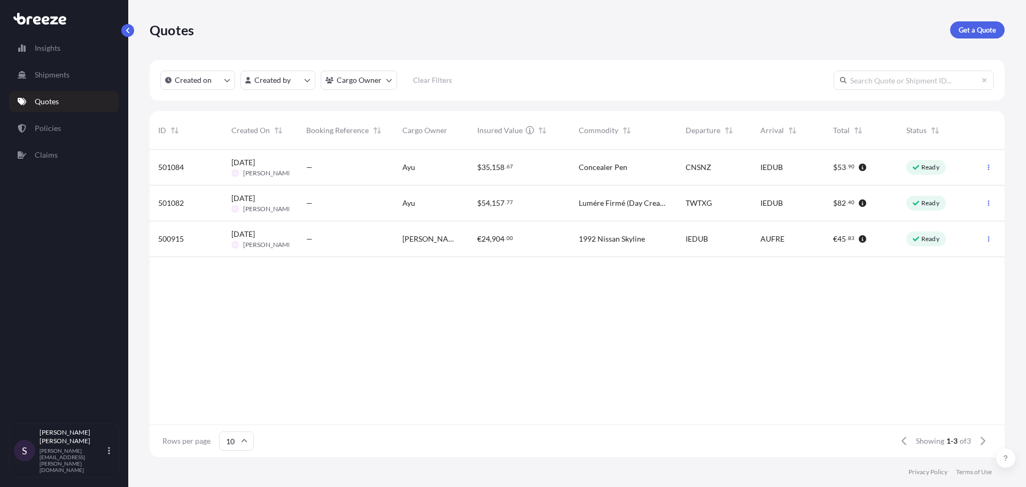
click at [415, 161] on div "Ayu" at bounding box center [431, 168] width 75 height 36
select select "Sea"
select select "Road"
select select "1"
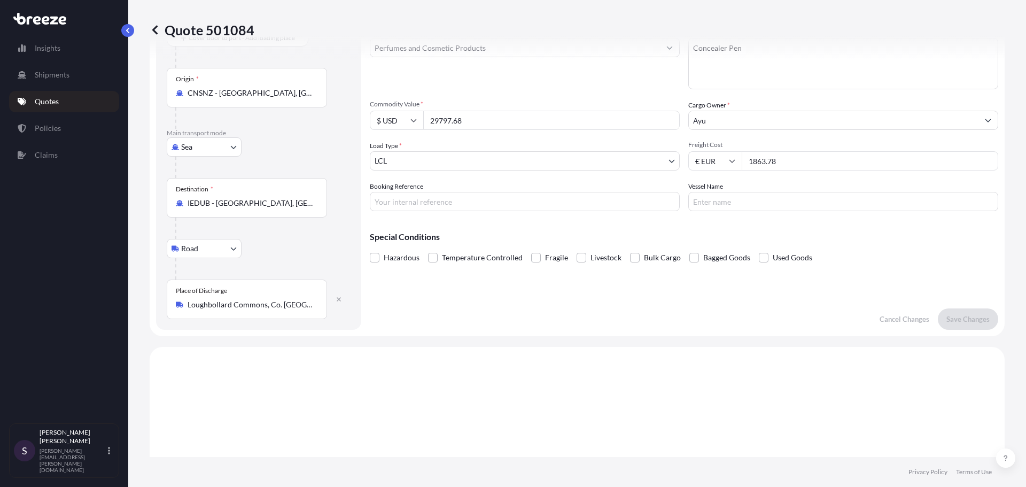
scroll to position [69, 0]
drag, startPoint x: 813, startPoint y: 160, endPoint x: 732, endPoint y: 161, distance: 81.2
click at [733, 161] on div "€ EUR 1863.78" at bounding box center [843, 162] width 310 height 19
click at [617, 95] on div "Commodity Category * Perfumes and Cosmetic Products Commodity Description * Con…" at bounding box center [684, 121] width 628 height 184
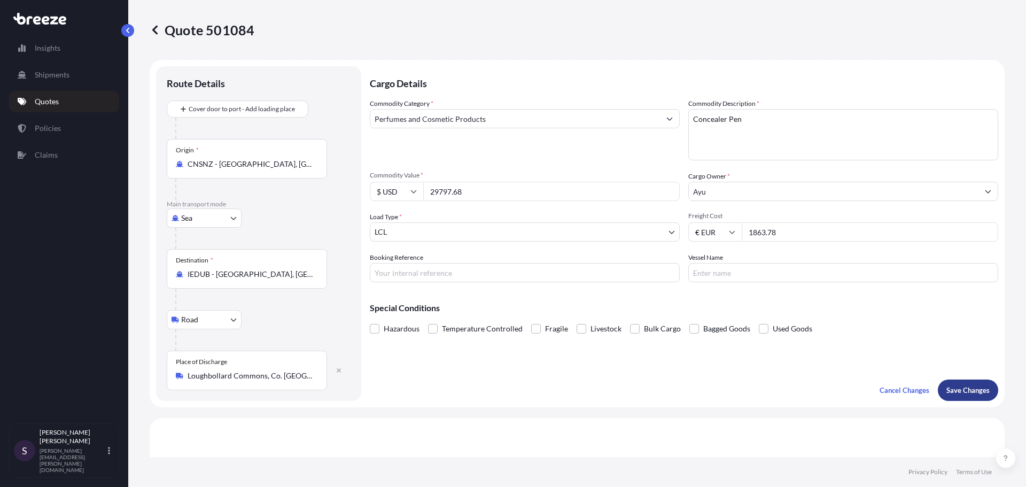
click at [963, 391] on p "Save Changes" at bounding box center [967, 390] width 43 height 11
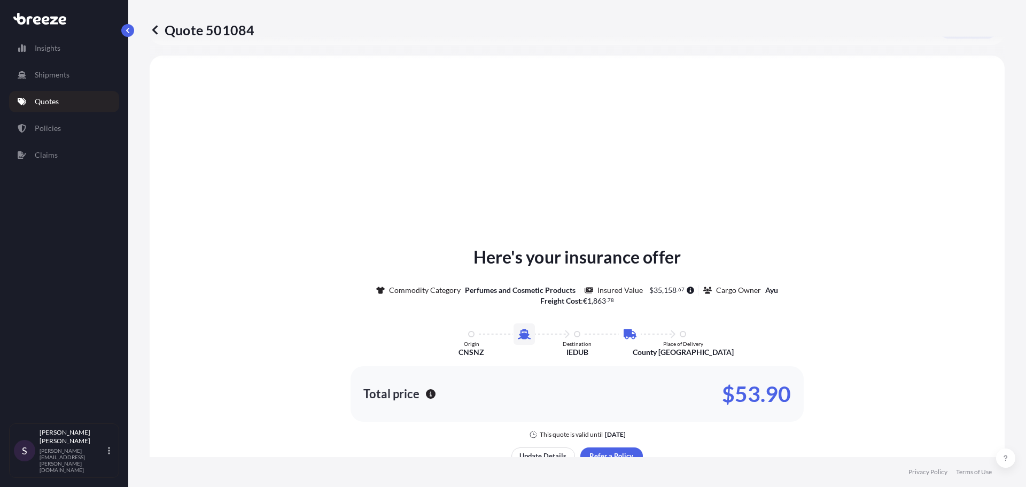
scroll to position [364, 0]
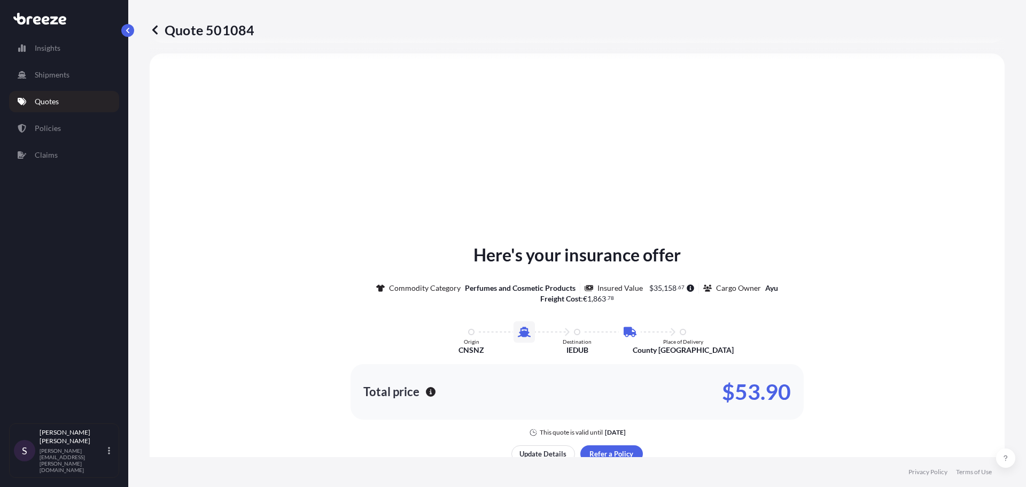
select select "Sea"
select select "Road"
select select "1"
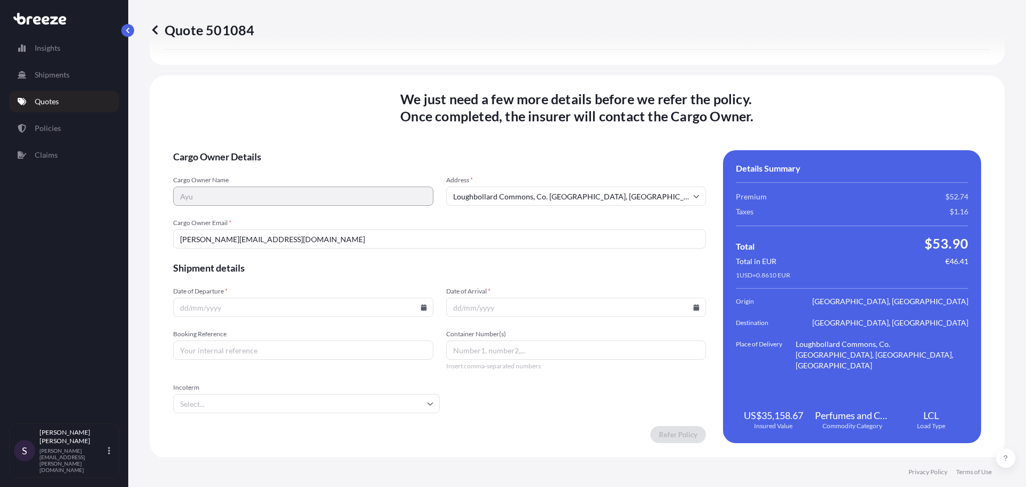
scroll to position [1391, 0]
click at [426, 310] on input "Date of Departure *" at bounding box center [303, 306] width 260 height 19
click at [421, 305] on icon at bounding box center [424, 306] width 6 height 6
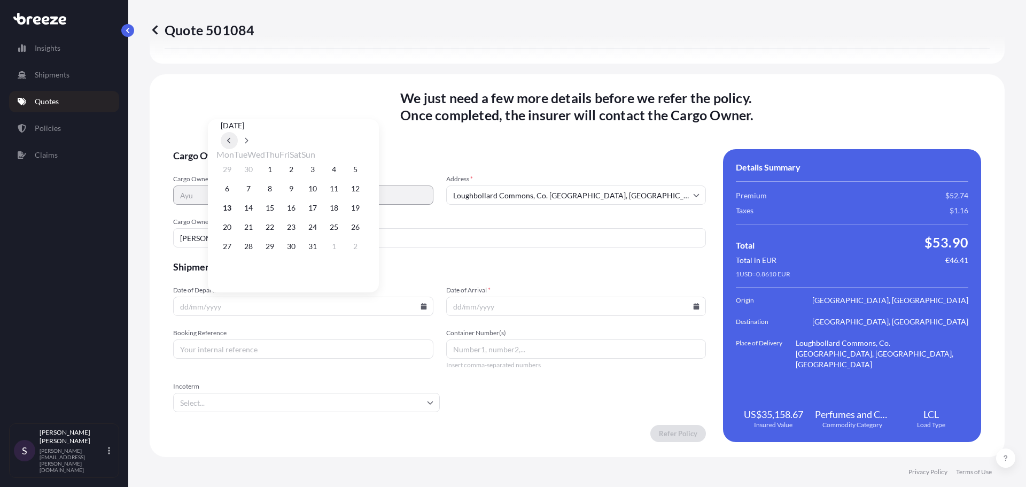
click at [230, 138] on icon at bounding box center [228, 141] width 3 height 6
click at [255, 132] on button at bounding box center [246, 140] width 17 height 17
click at [297, 230] on button "23" at bounding box center [291, 227] width 17 height 17
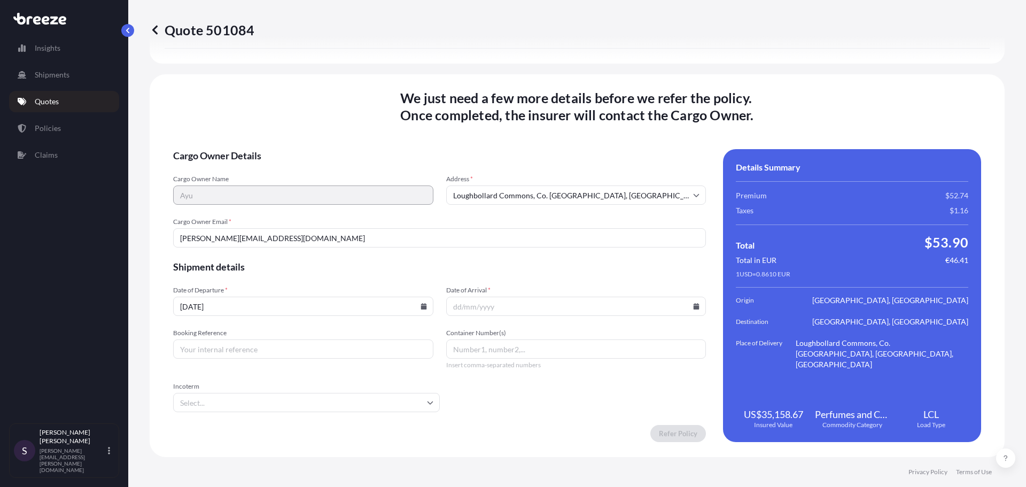
type input "[DATE]"
click at [471, 311] on input "Date of Arrival *" at bounding box center [576, 306] width 260 height 19
click at [694, 307] on icon at bounding box center [697, 306] width 6 height 6
click at [525, 132] on button at bounding box center [516, 140] width 17 height 17
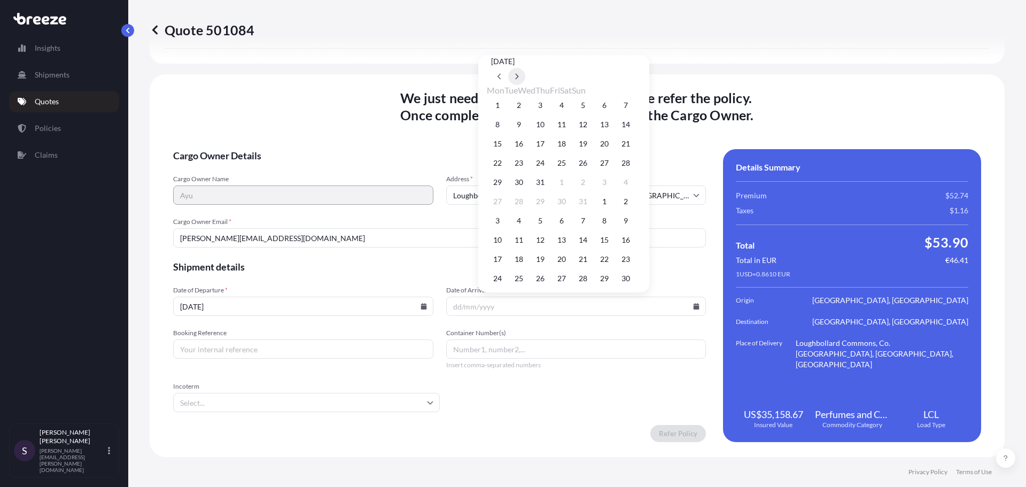
click at [525, 85] on button at bounding box center [516, 76] width 17 height 17
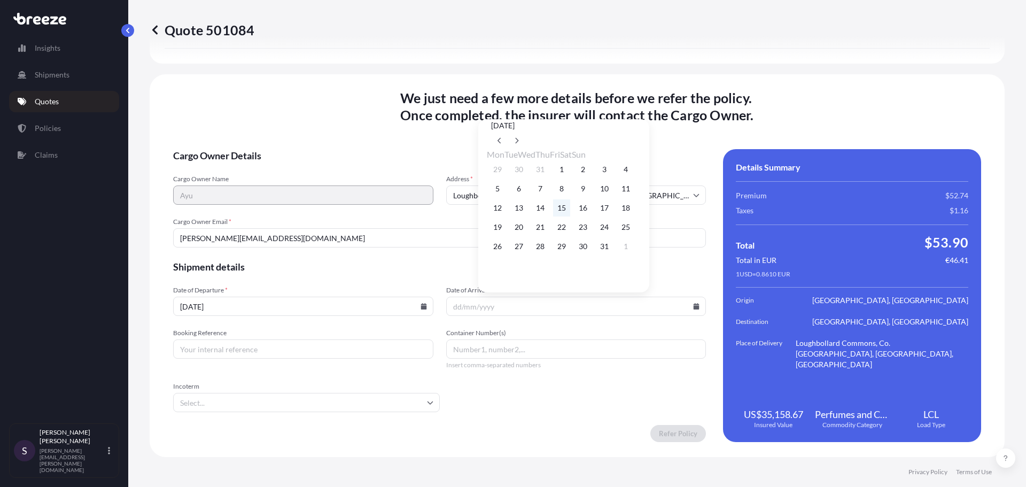
click at [570, 209] on button "15" at bounding box center [561, 207] width 17 height 17
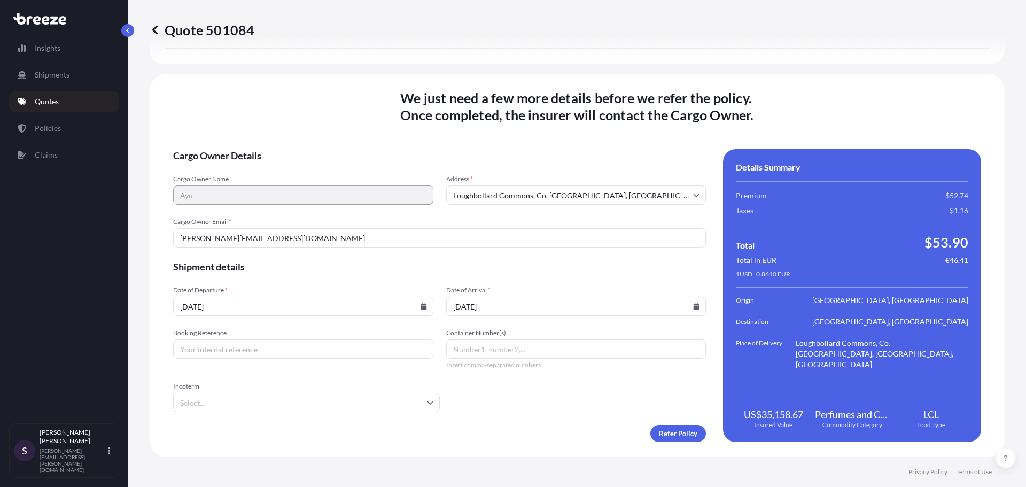
type input "[DATE]"
click at [942, 245] on span "$53.90" at bounding box center [946, 242] width 44 height 17
click at [899, 260] on div "Total in EUR €46.41" at bounding box center [852, 260] width 232 height 11
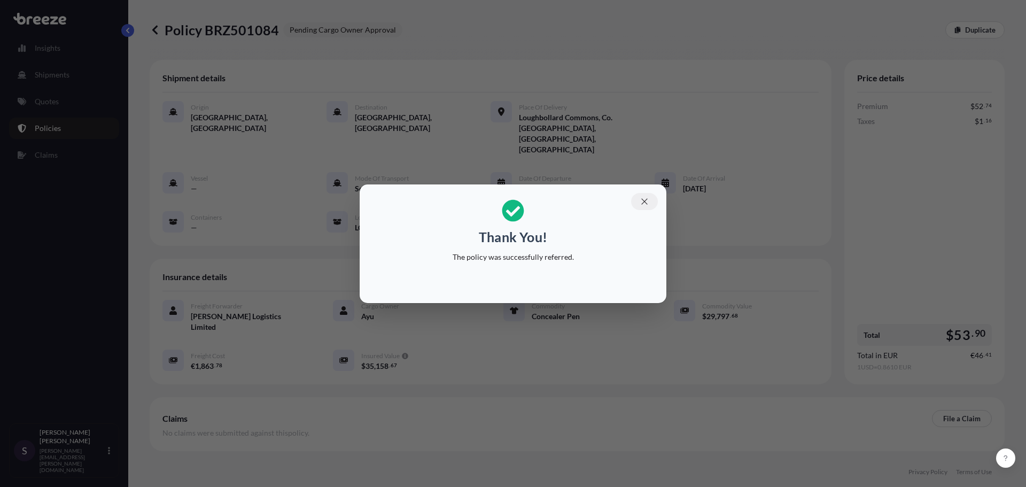
click at [651, 201] on button "button" at bounding box center [644, 201] width 27 height 17
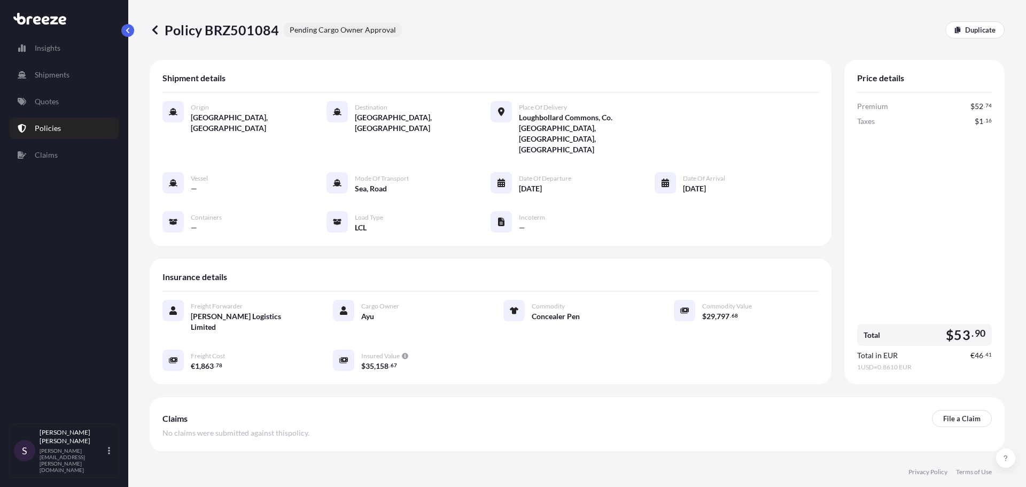
click at [59, 113] on div "Insights Shipments Quotes Policies Claims" at bounding box center [64, 225] width 110 height 395
click at [60, 106] on link "Quotes" at bounding box center [64, 101] width 110 height 21
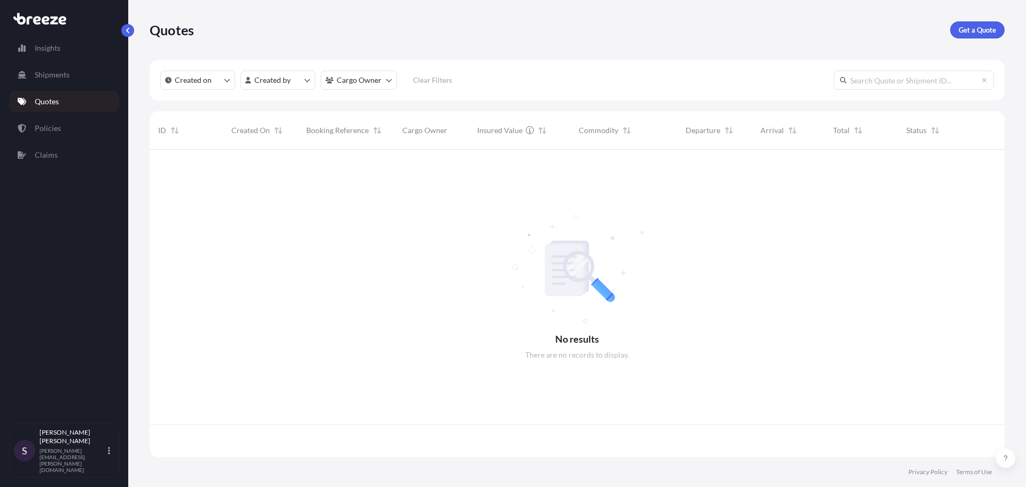
scroll to position [305, 847]
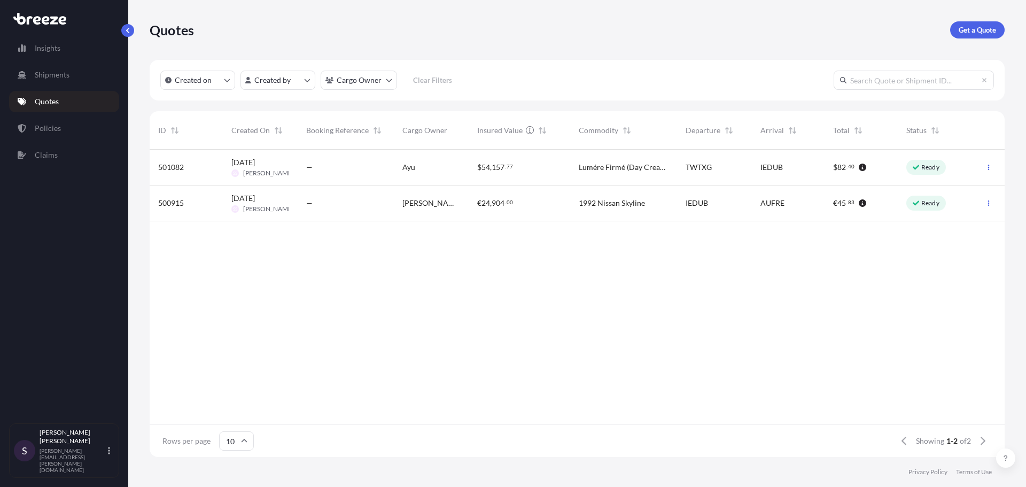
click at [817, 206] on div "AUFRE" at bounding box center [788, 203] width 73 height 36
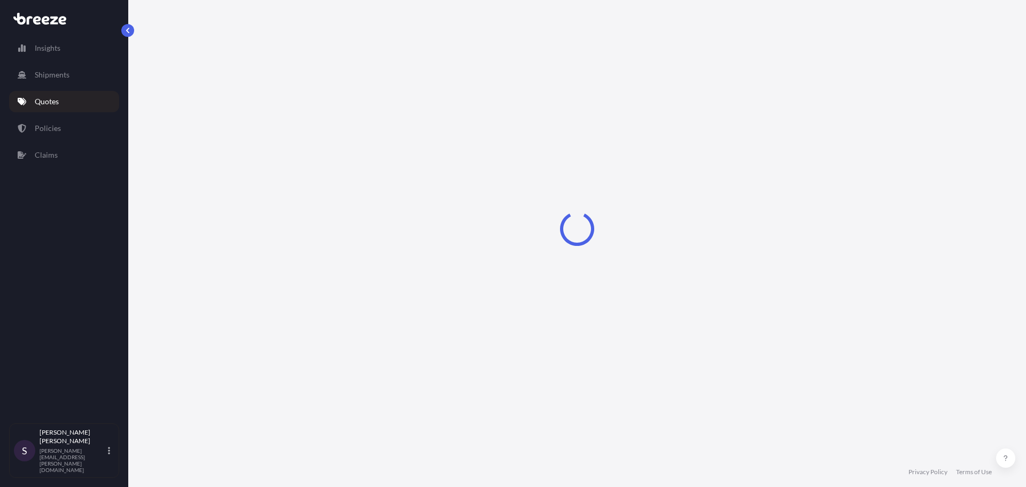
select select "Sea"
select select "2"
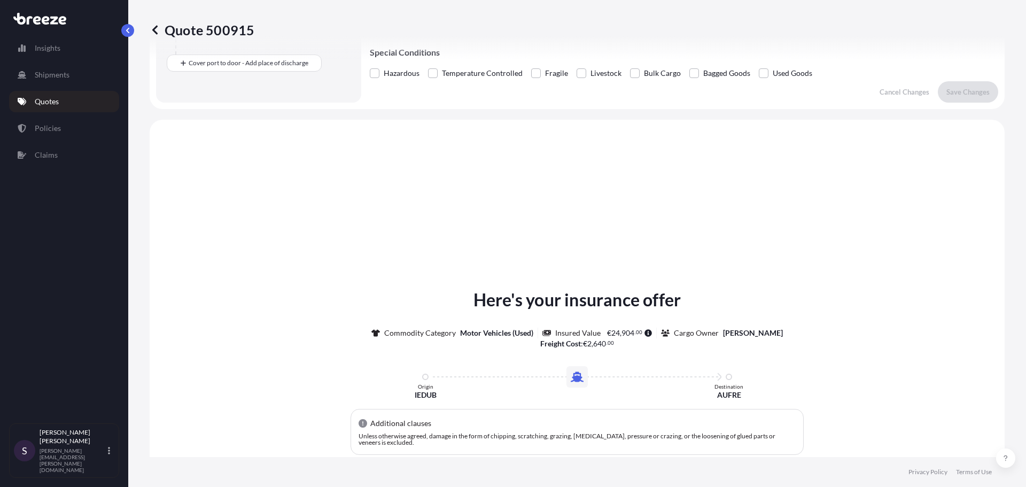
scroll to position [104, 0]
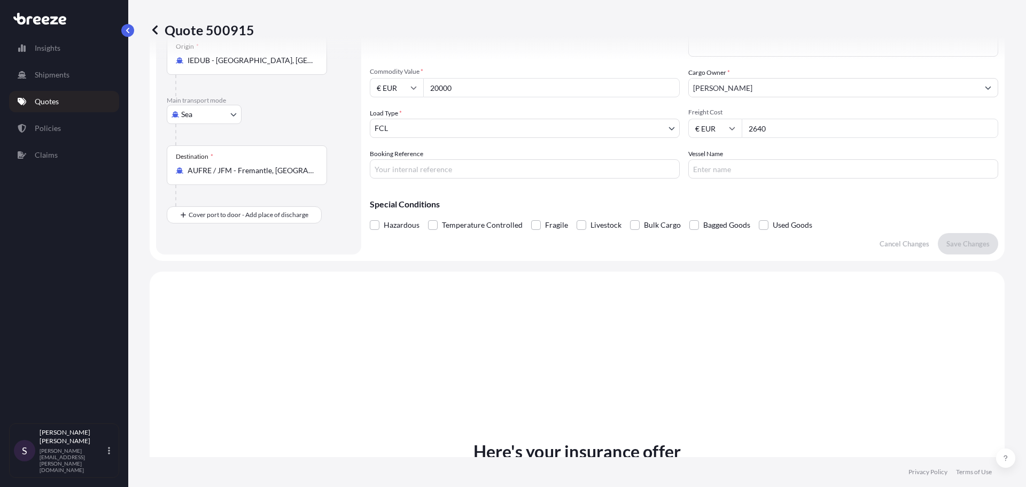
click at [85, 94] on link "Quotes" at bounding box center [64, 101] width 110 height 21
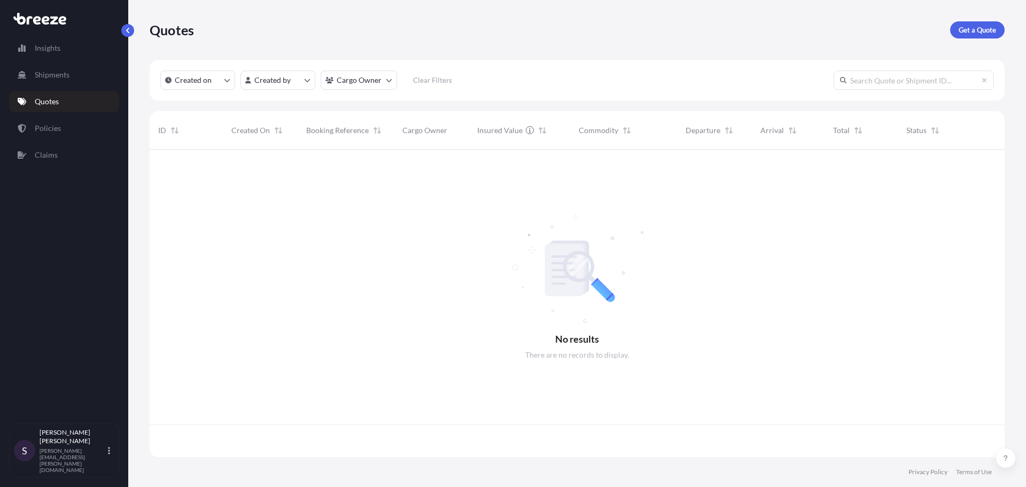
scroll to position [305, 847]
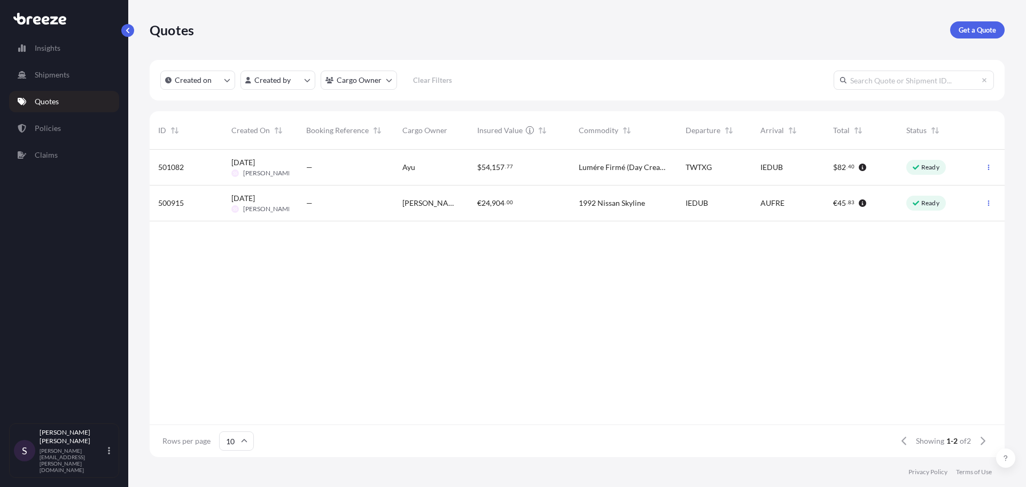
click at [375, 172] on div "—" at bounding box center [345, 167] width 79 height 11
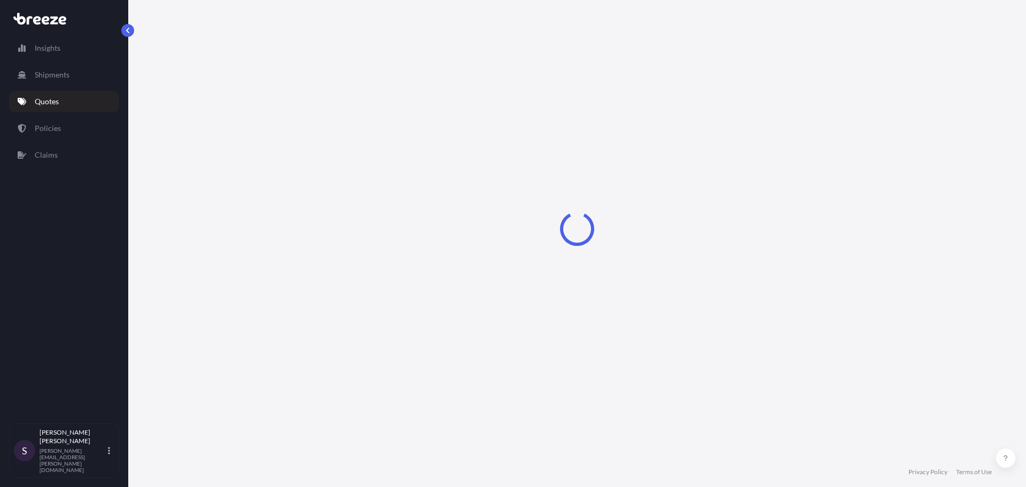
select select "Sea"
select select "Road"
select select "1"
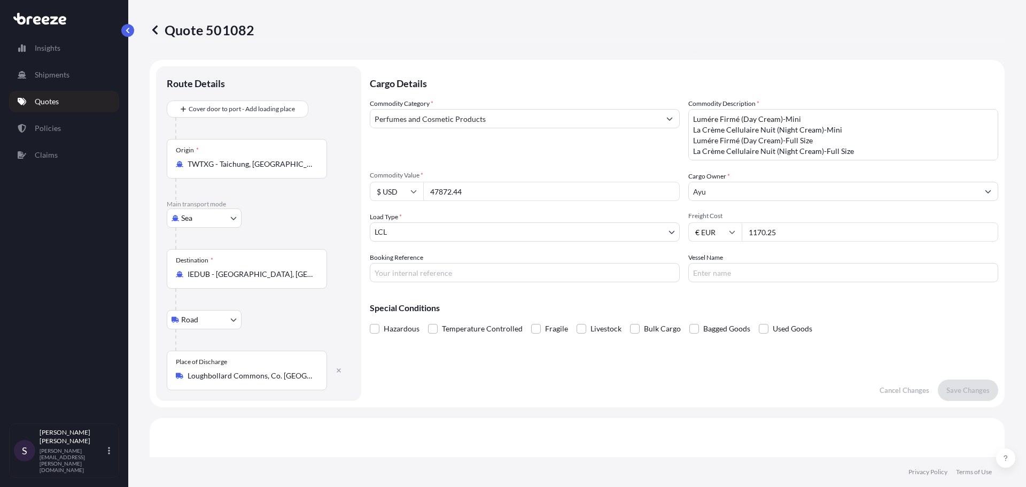
click at [817, 222] on input "1170.25" at bounding box center [870, 231] width 256 height 19
click at [814, 226] on input "1170.25" at bounding box center [870, 231] width 256 height 19
drag, startPoint x: 816, startPoint y: 229, endPoint x: 743, endPoint y: 229, distance: 72.7
click at [743, 229] on input "1170.25" at bounding box center [870, 231] width 256 height 19
type input "2403.85"
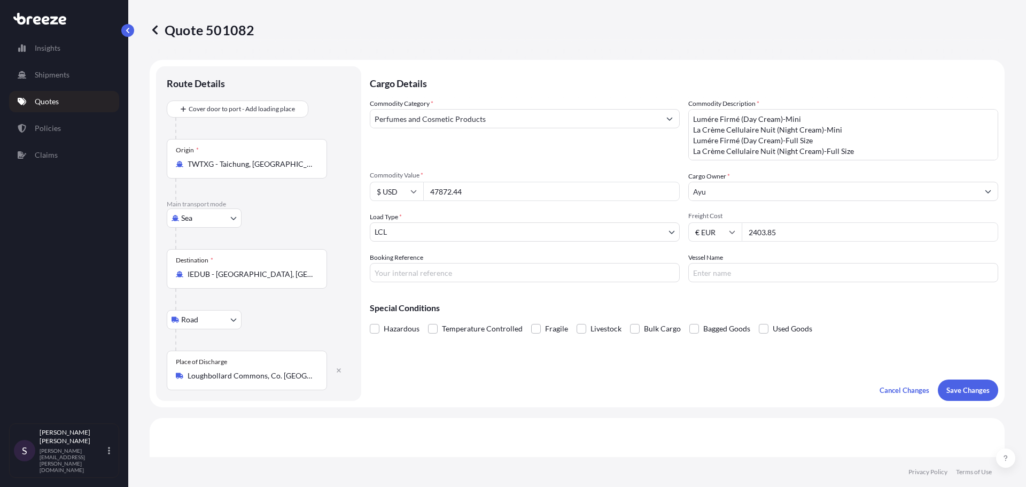
click at [743, 244] on div "Commodity Category * Perfumes and Cosmetic Products Commodity Description * Lum…" at bounding box center [684, 190] width 628 height 184
click at [1019, 175] on div "Quote 501082 Route Details Cover door to port - Add loading place Place of load…" at bounding box center [577, 228] width 898 height 457
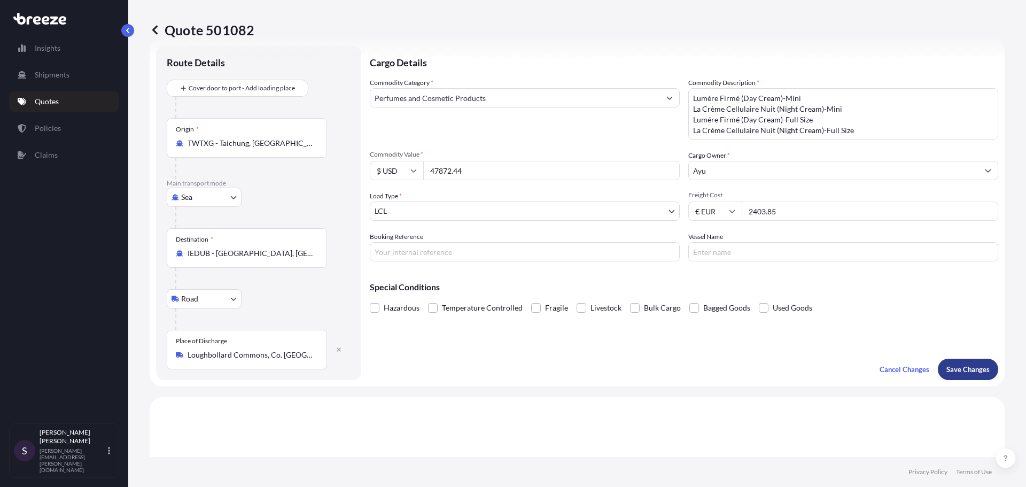
click at [968, 367] on p "Save Changes" at bounding box center [967, 369] width 43 height 11
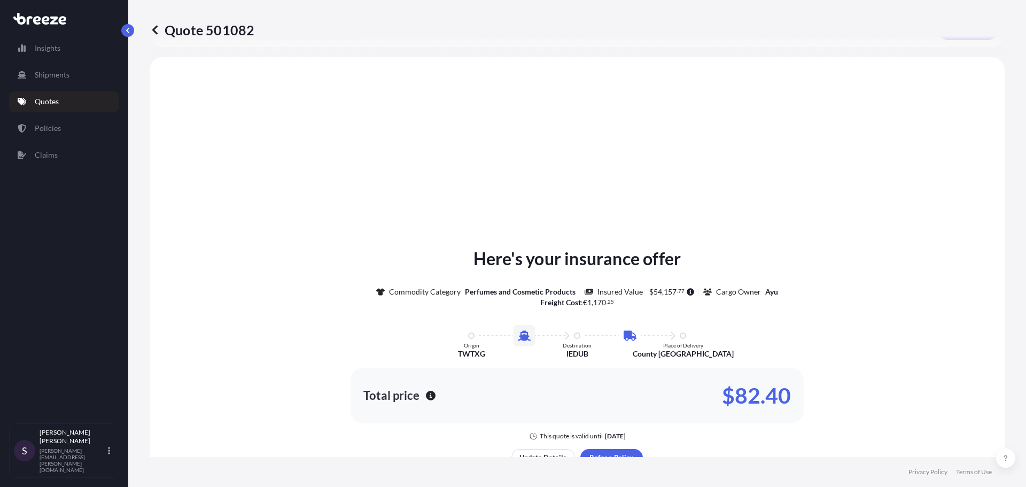
scroll to position [364, 0]
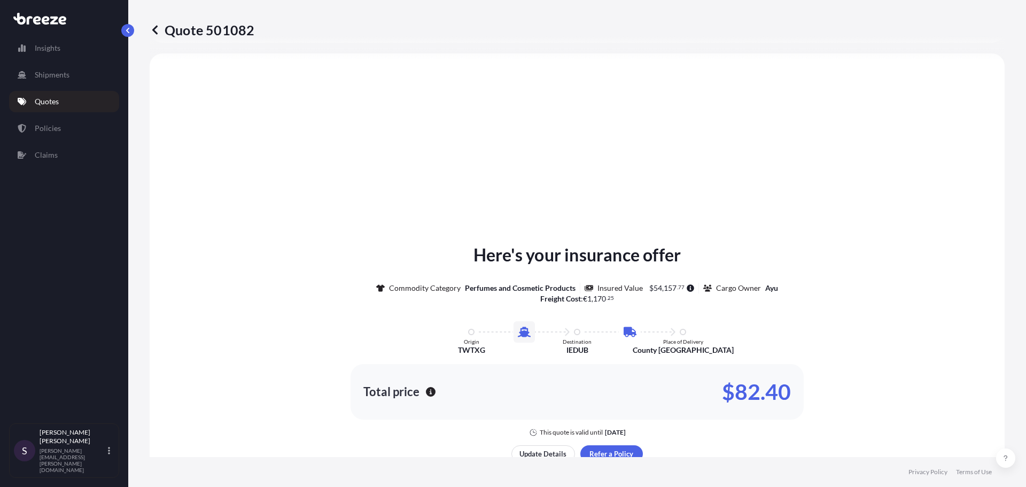
select select "Sea"
select select "Road"
select select "1"
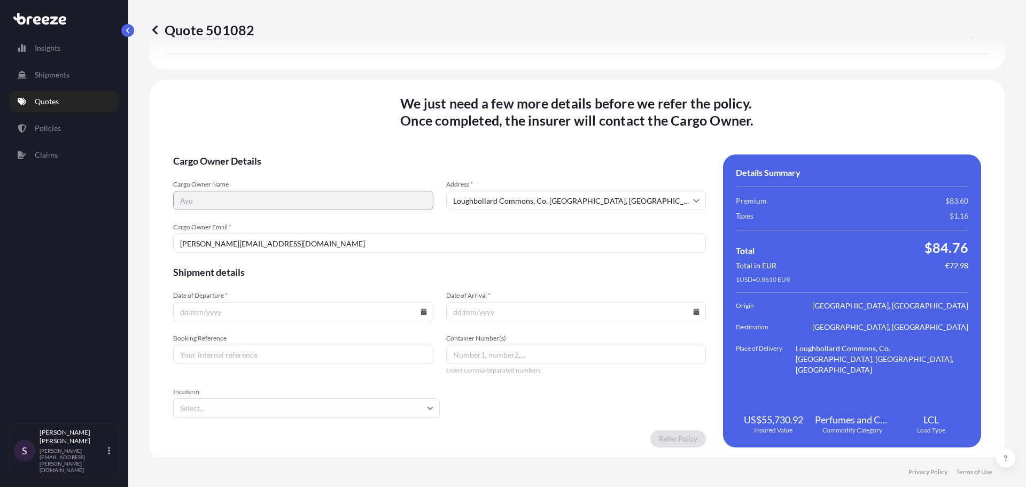
scroll to position [1391, 0]
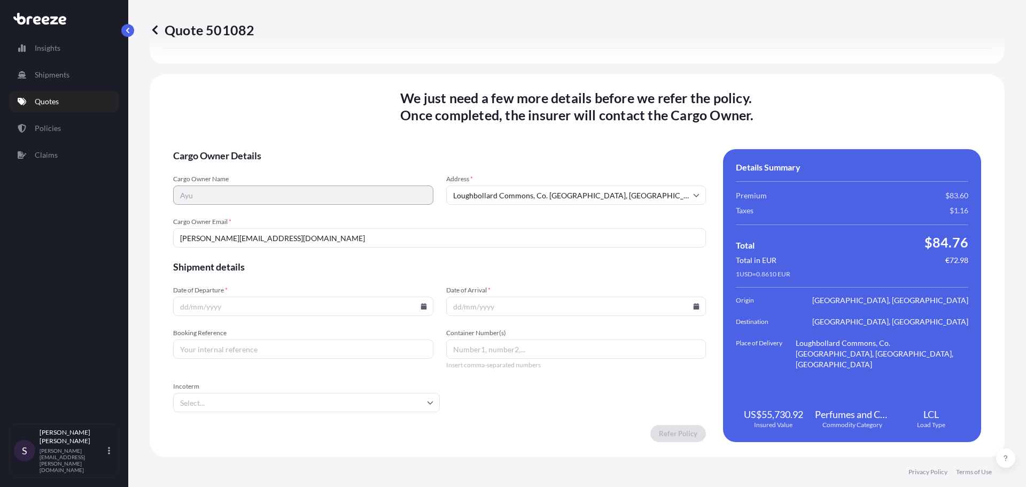
click at [413, 303] on input "Date of Departure *" at bounding box center [303, 306] width 260 height 19
click at [416, 303] on input "Date of Departure *" at bounding box center [303, 306] width 260 height 19
click at [421, 303] on icon at bounding box center [424, 306] width 6 height 6
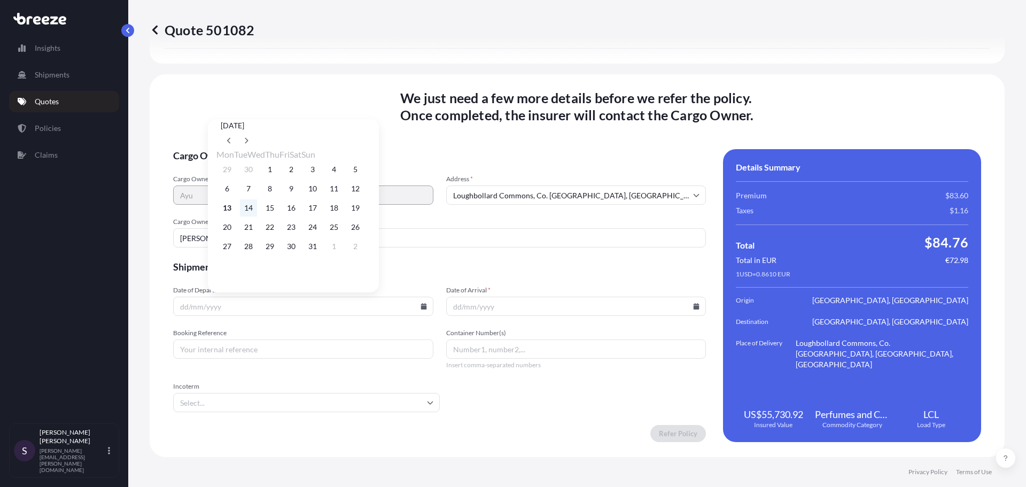
click at [256, 210] on button "14" at bounding box center [248, 207] width 17 height 17
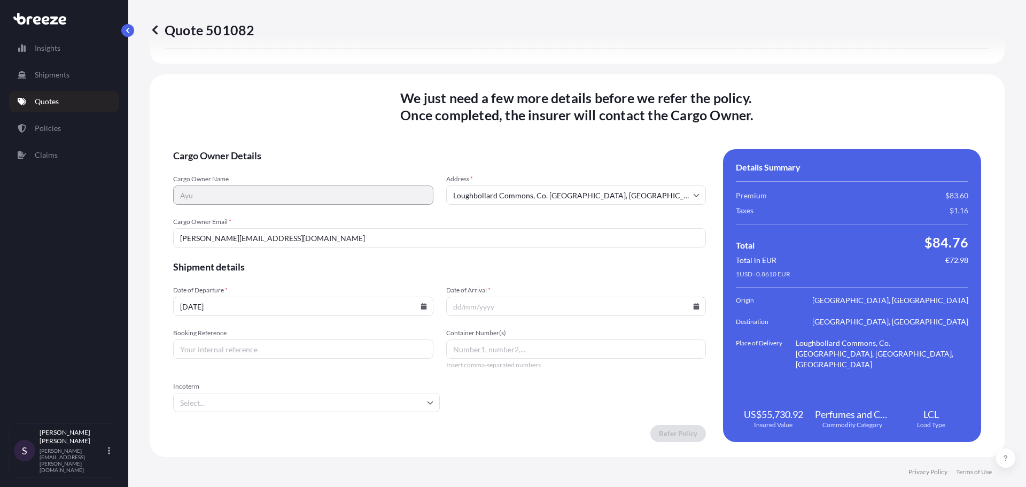
type input "[DATE]"
click at [512, 306] on input "Date of Arrival *" at bounding box center [576, 306] width 260 height 19
click at [694, 304] on icon at bounding box center [697, 306] width 6 height 6
click at [519, 137] on icon at bounding box center [517, 140] width 4 height 6
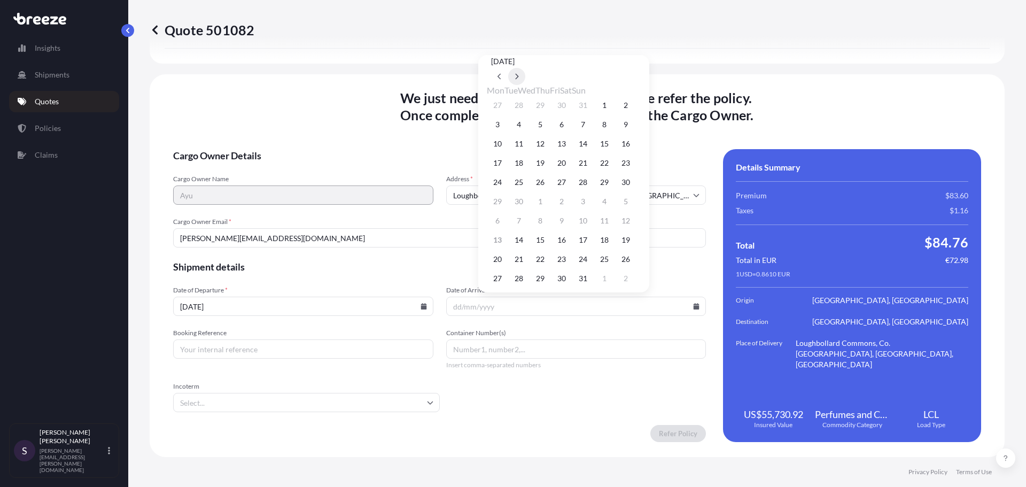
click at [519, 80] on icon at bounding box center [517, 76] width 4 height 6
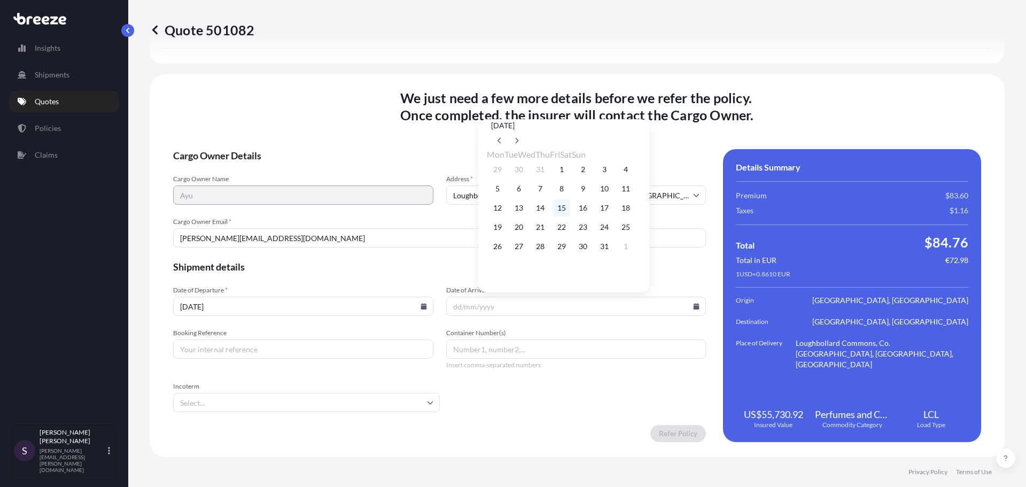
click at [570, 214] on button "15" at bounding box center [561, 207] width 17 height 17
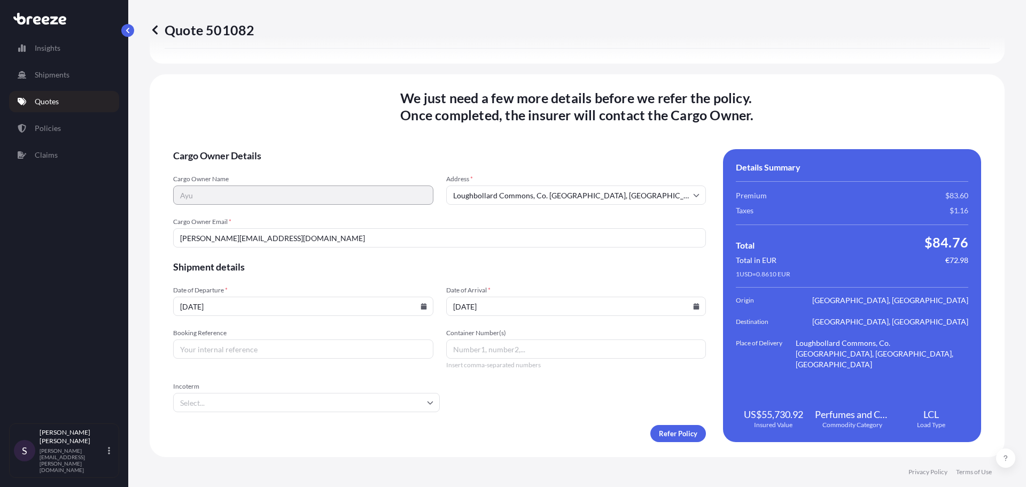
type input "[DATE]"
click at [347, 397] on input "Incoterm" at bounding box center [306, 402] width 267 height 19
click at [495, 394] on form "Cargo Owner Details Cargo Owner Name Ayu Address * Loughbollard Commons, Co. [G…" at bounding box center [439, 295] width 533 height 293
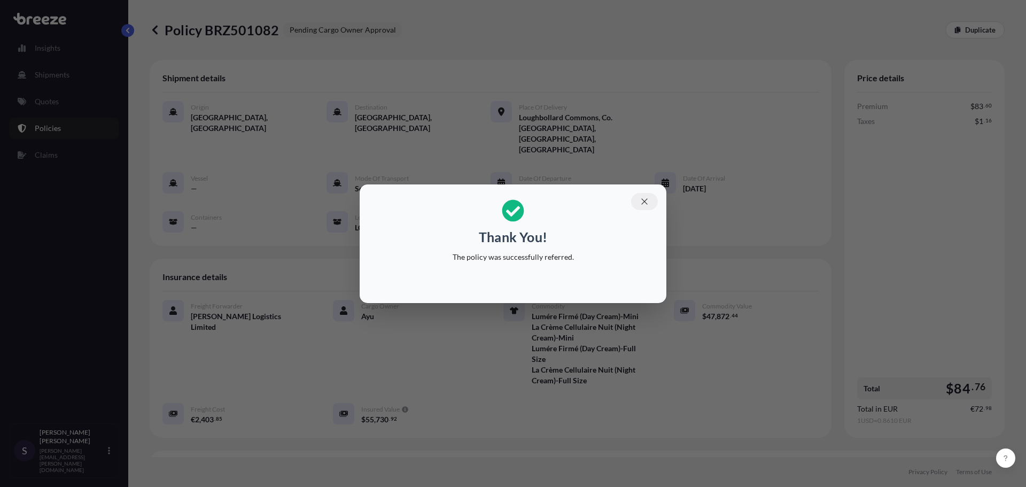
click at [643, 201] on icon "button" at bounding box center [645, 202] width 10 height 10
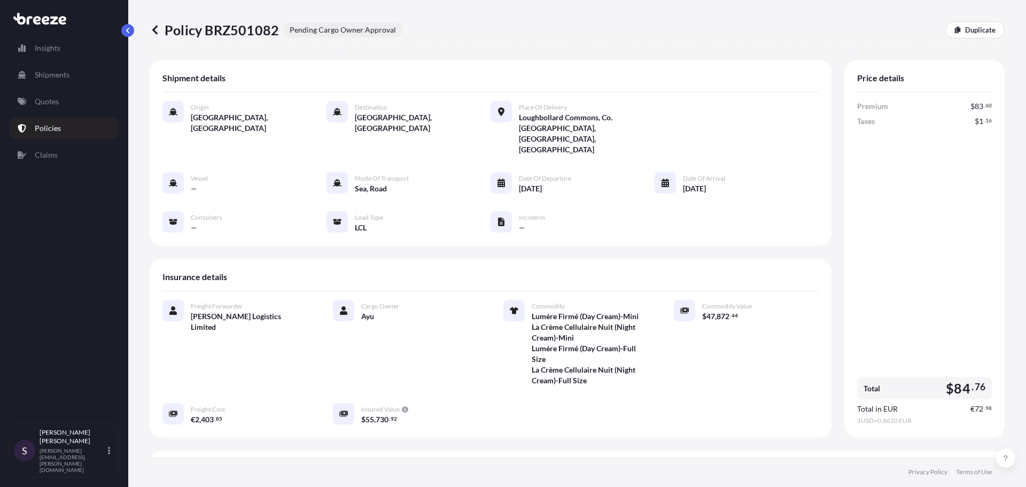
click at [71, 131] on link "Policies" at bounding box center [64, 128] width 110 height 21
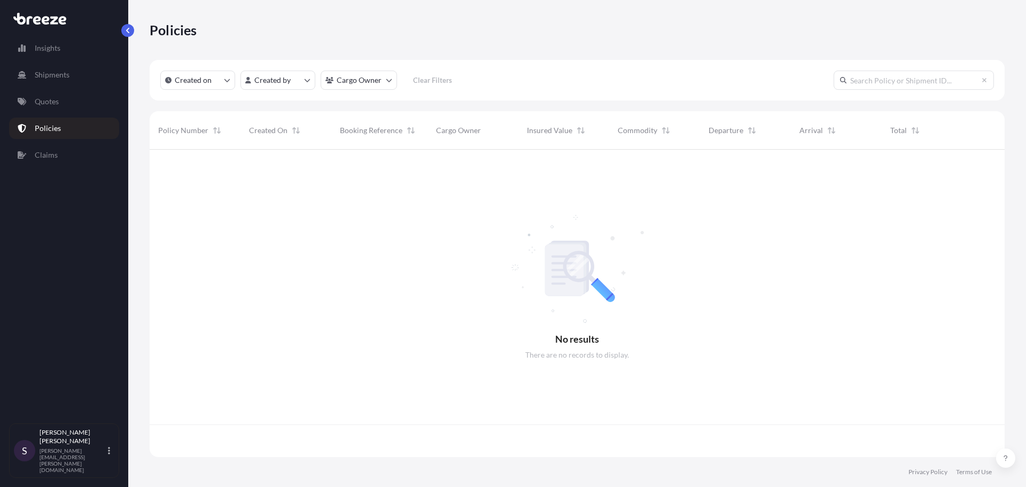
scroll to position [305, 847]
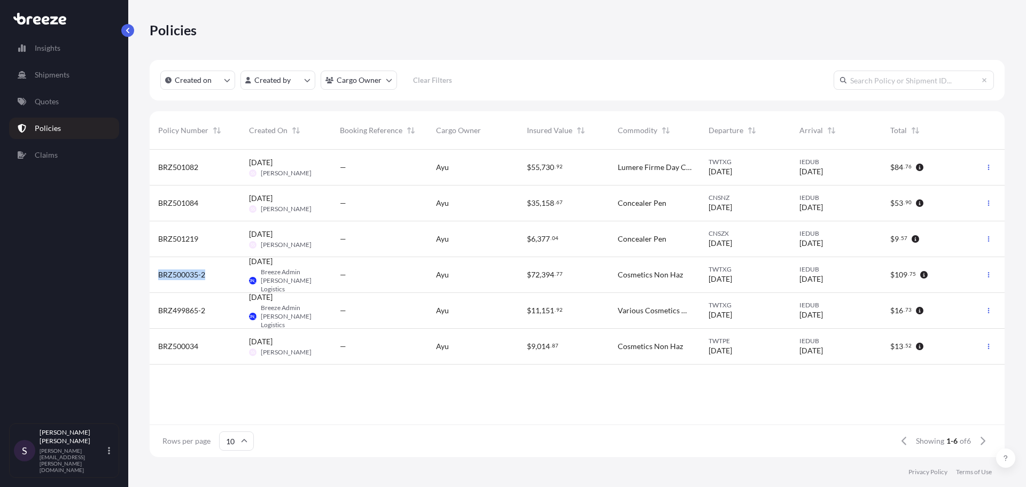
drag, startPoint x: 221, startPoint y: 277, endPoint x: 154, endPoint y: 278, distance: 66.8
click at [154, 278] on div "BRZ500035-2" at bounding box center [195, 275] width 91 height 36
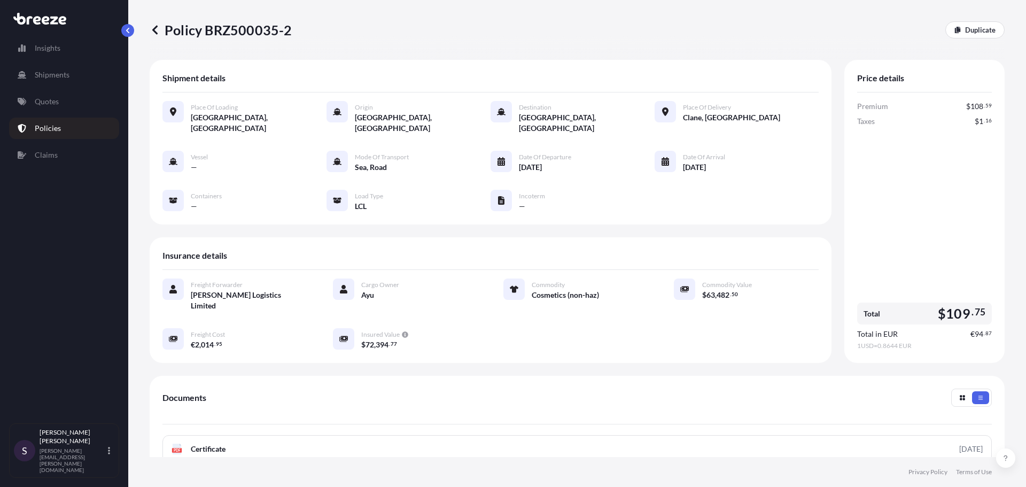
click at [105, 278] on div "Insights Shipments Quotes Policies Claims" at bounding box center [64, 225] width 110 height 395
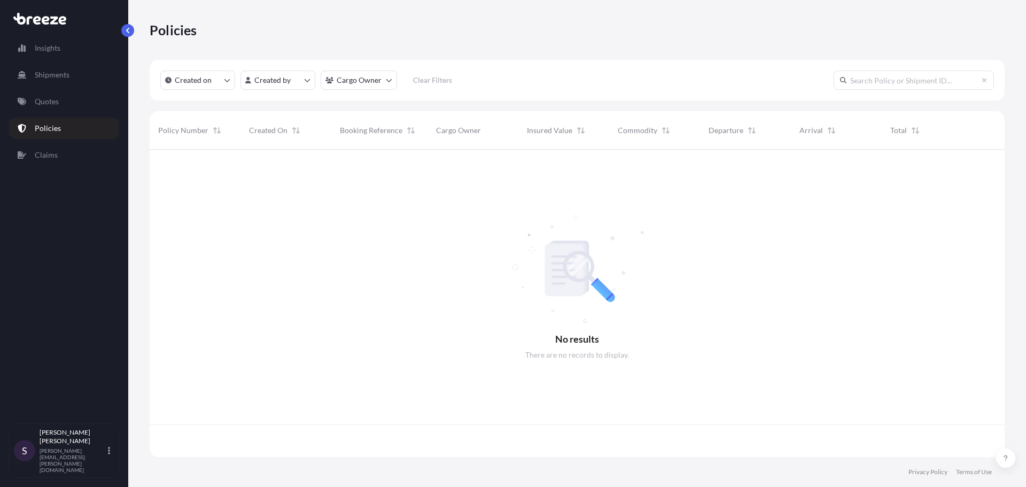
scroll to position [305, 847]
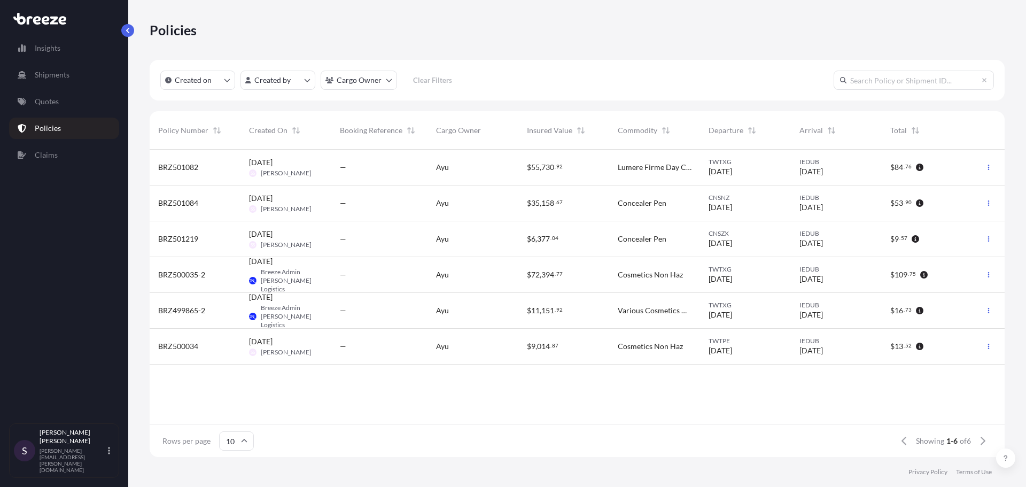
click at [512, 213] on div "Ayu" at bounding box center [472, 203] width 91 height 36
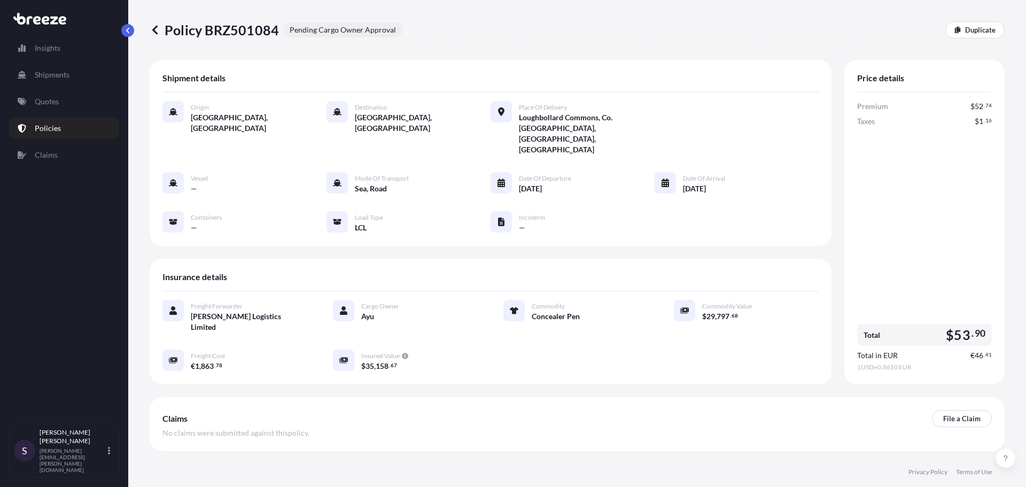
click at [376, 362] on span "158" at bounding box center [382, 365] width 13 height 7
click at [706, 313] on span "29" at bounding box center [710, 316] width 9 height 7
click at [717, 313] on span "797" at bounding box center [723, 316] width 13 height 7
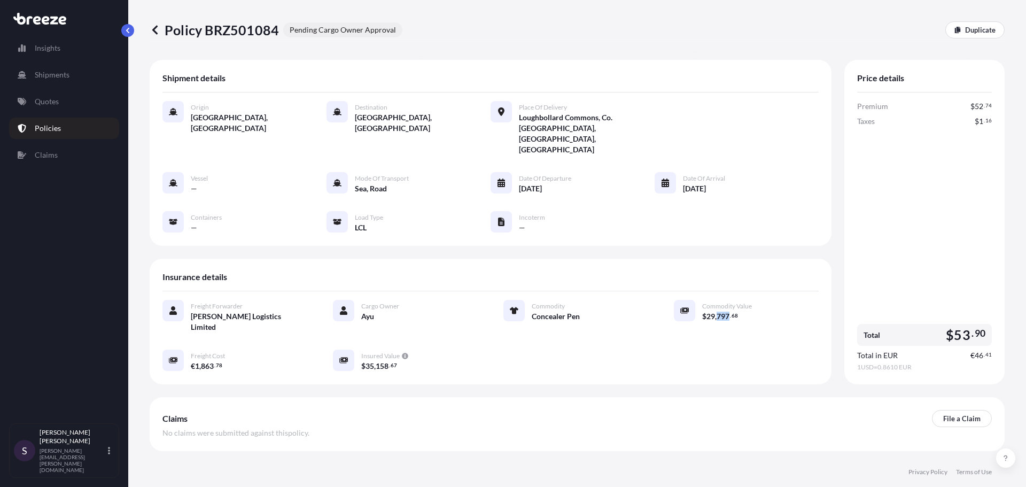
click at [717, 313] on span "797" at bounding box center [723, 316] width 13 height 7
click at [715, 313] on span "," at bounding box center [716, 316] width 2 height 7
click at [129, 27] on button "button" at bounding box center [127, 30] width 13 height 13
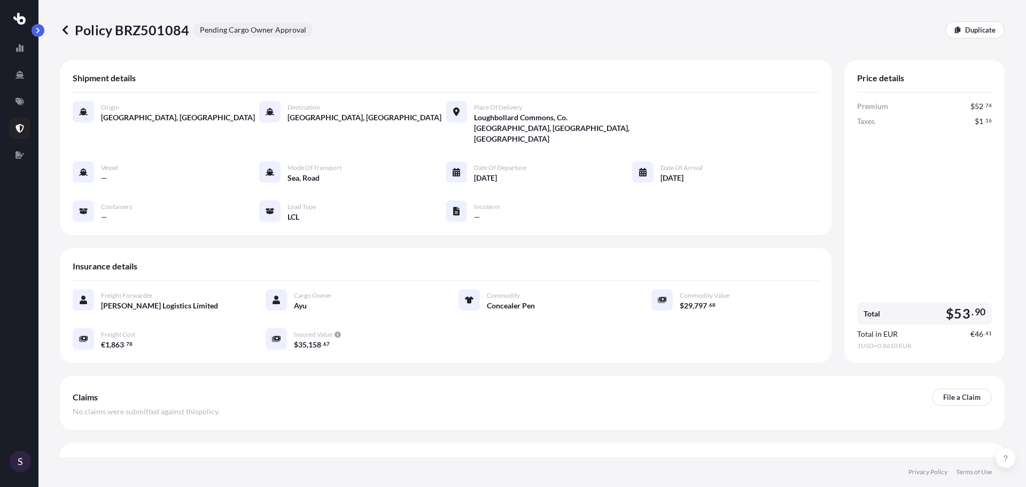
click at [64, 27] on icon at bounding box center [65, 30] width 11 height 11
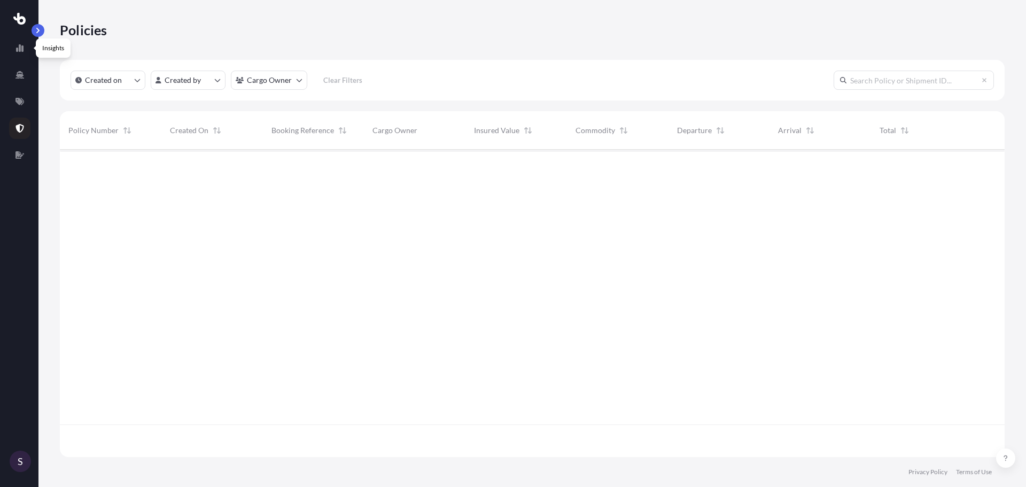
scroll to position [305, 937]
